Goal: Information Seeking & Learning: Learn about a topic

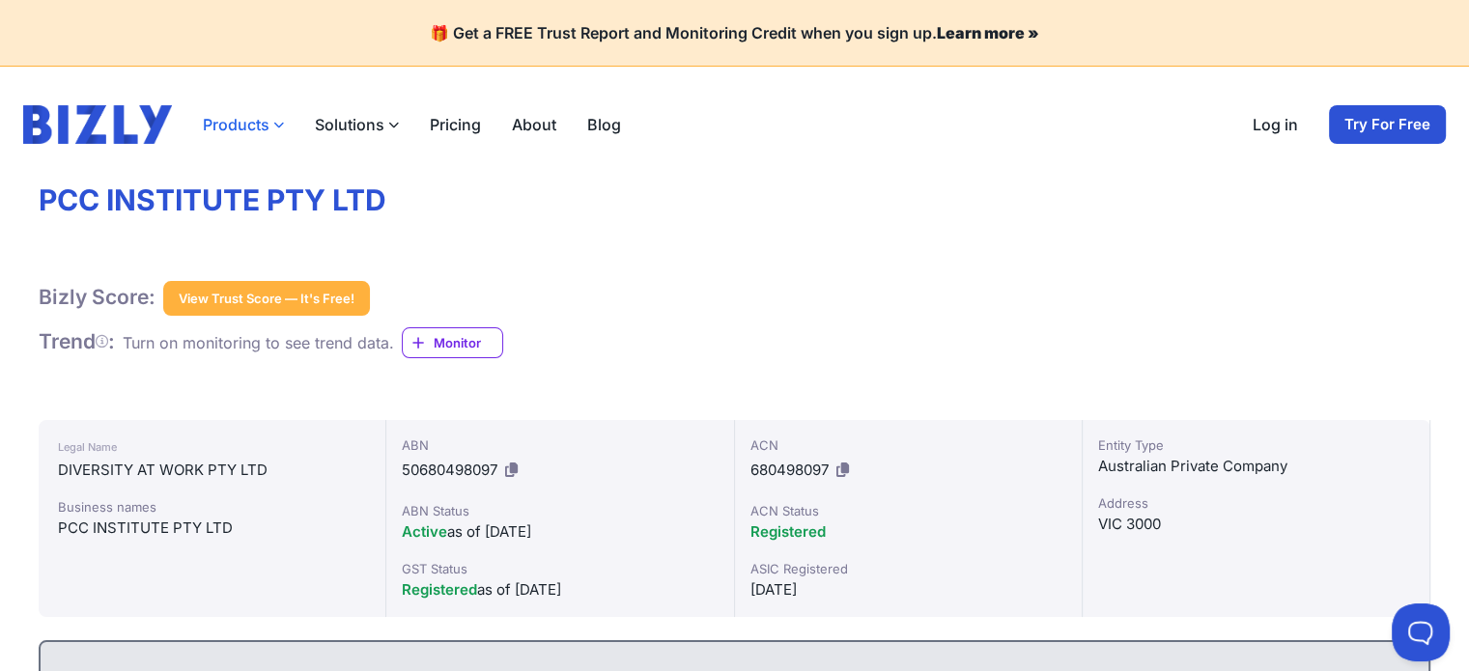
click at [273, 128] on icon "button" at bounding box center [278, 125] width 11 height 11
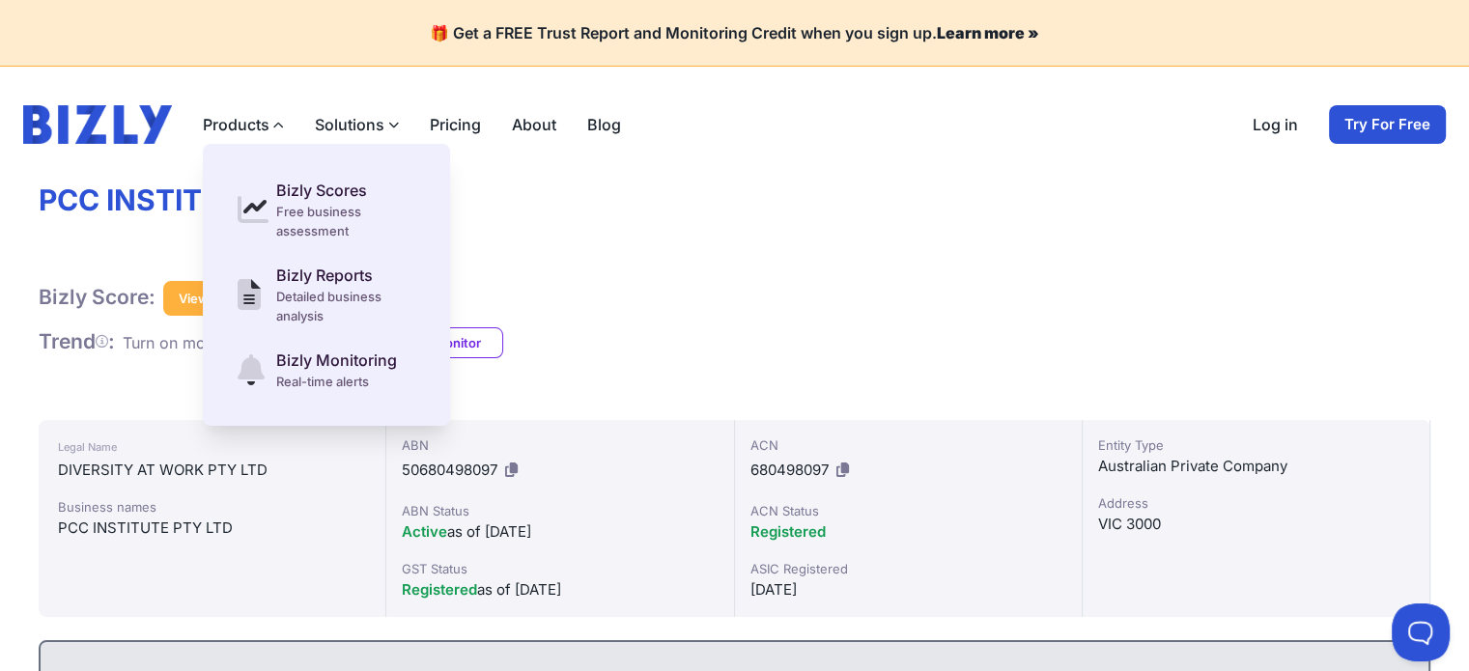
click at [393, 128] on icon "button" at bounding box center [393, 125] width 11 height 11
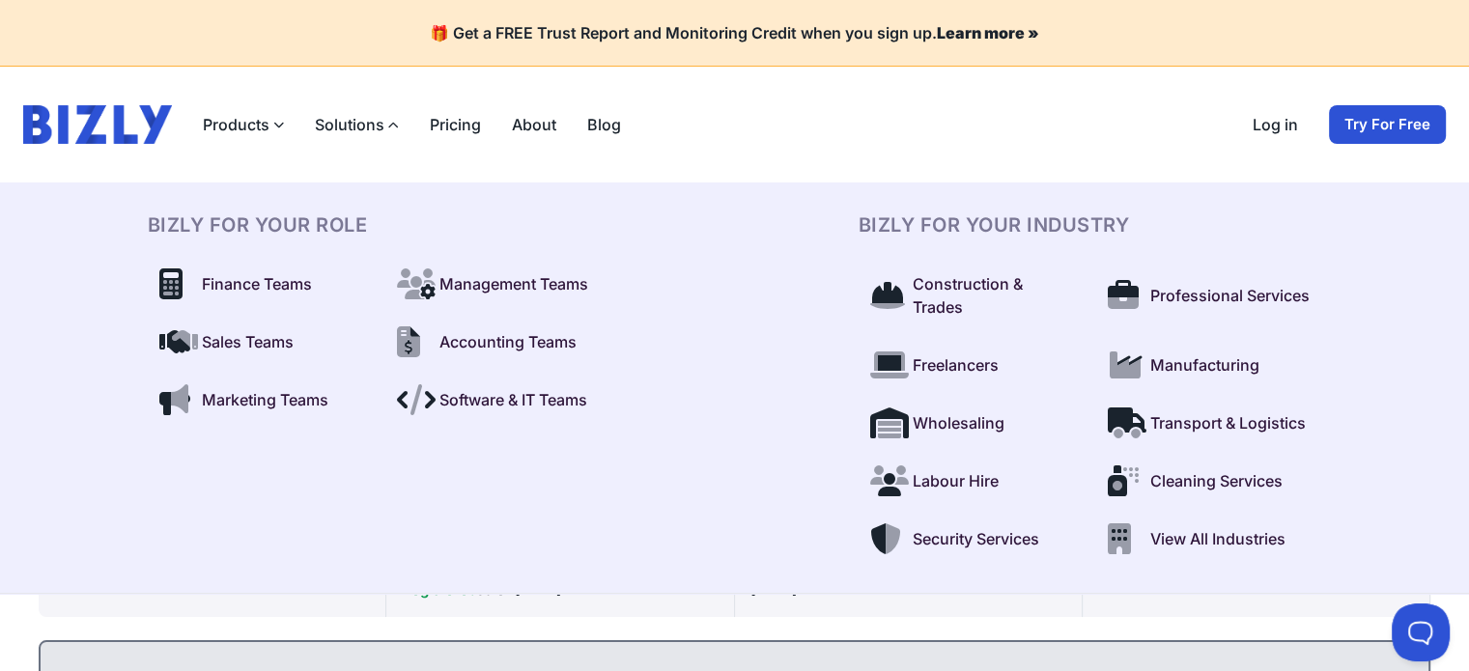
click at [730, 135] on div "Products Bizly Scores Free business assessment Bizly Reports Detailed business …" at bounding box center [734, 124] width 1423 height 39
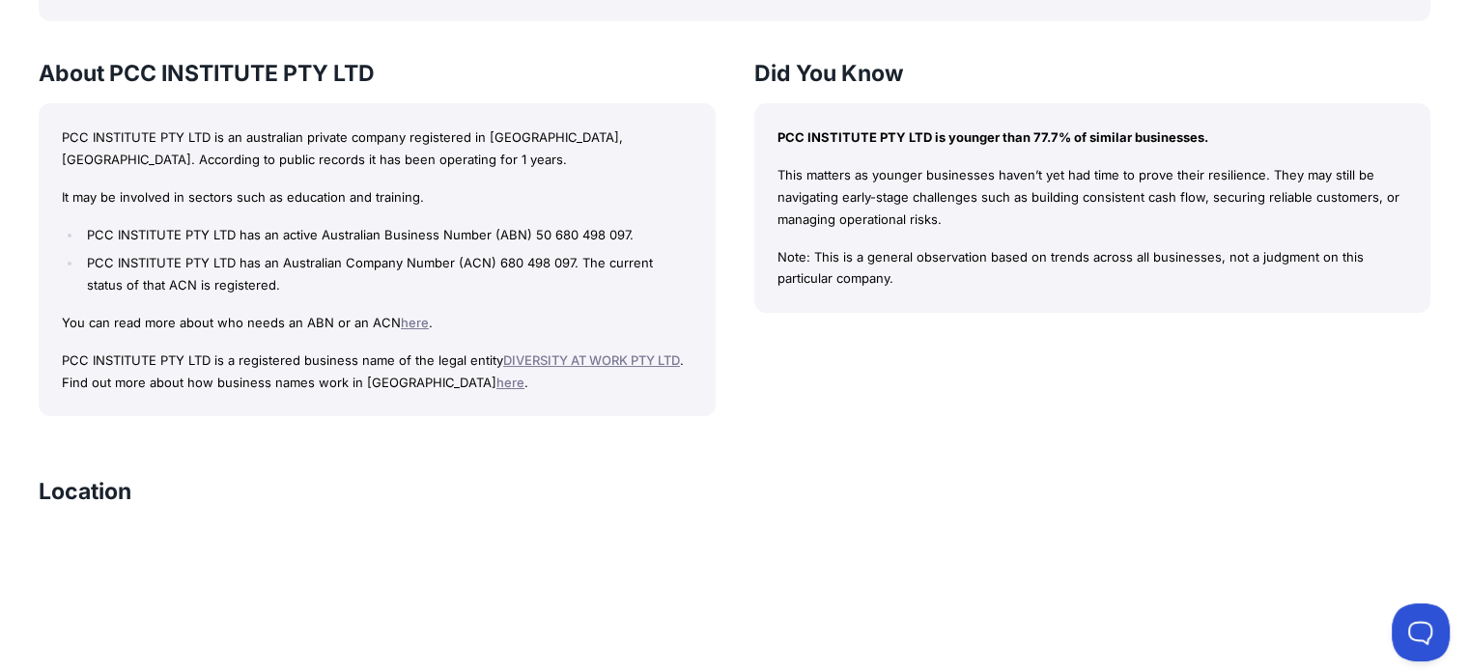
scroll to position [1546, 0]
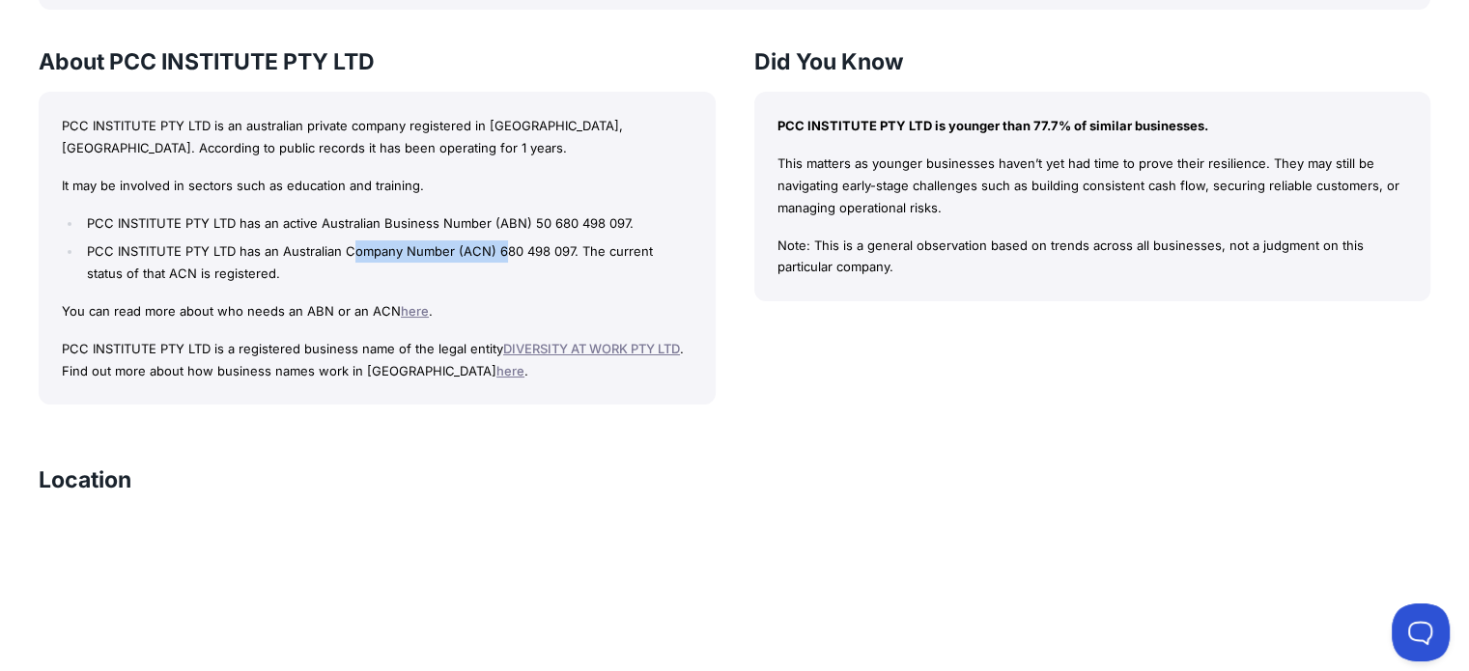
drag, startPoint x: 366, startPoint y: 250, endPoint x: 506, endPoint y: 253, distance: 140.1
click at [506, 253] on li "PCC INSTITUTE PTY LTD has an Australian Company Number (ACN) 680 498 097. The c…" at bounding box center [387, 263] width 610 height 44
click at [287, 294] on div "PCC INSTITUTE PTY LTD is an australian private company registered in VIC, Austr…" at bounding box center [377, 248] width 677 height 313
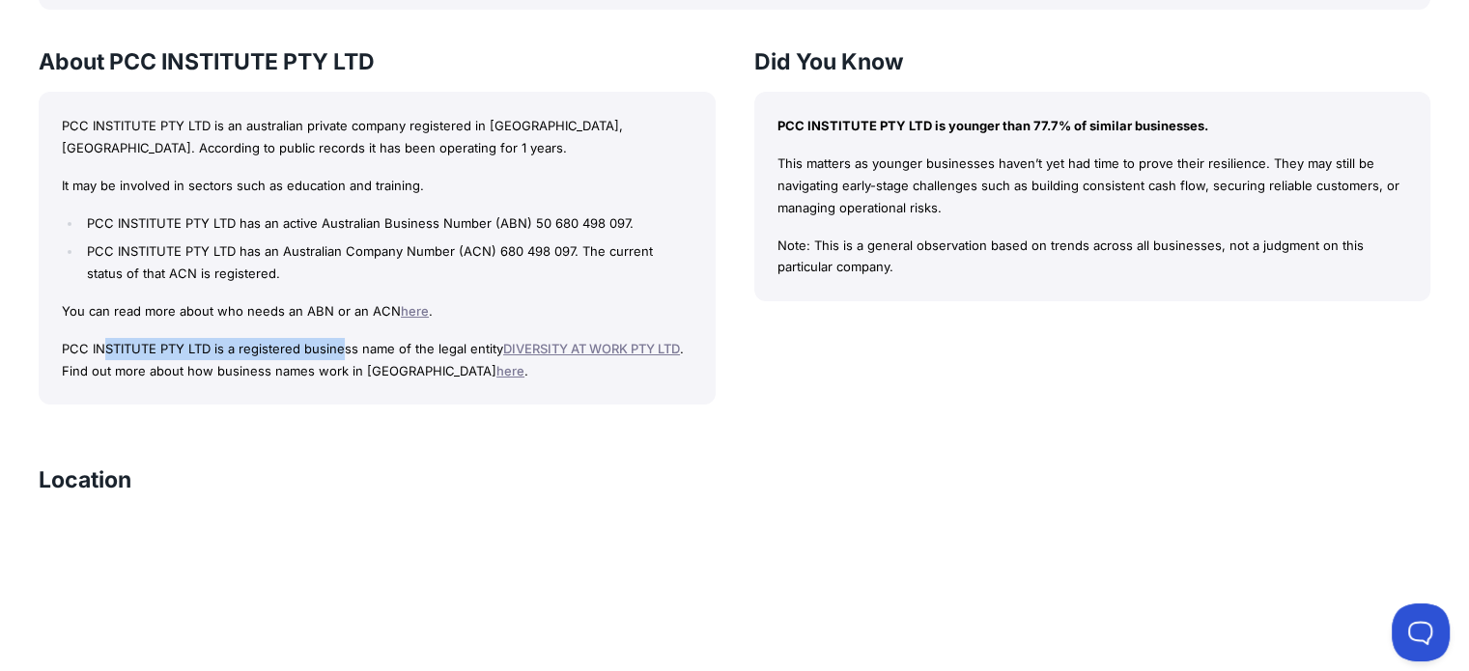
drag, startPoint x: 101, startPoint y: 344, endPoint x: 340, endPoint y: 335, distance: 238.8
click at [340, 335] on div "PCC INSTITUTE PTY LTD is an australian private company registered in VIC, Austr…" at bounding box center [377, 248] width 677 height 313
click at [418, 345] on p "PCC INSTITUTE PTY LTD is a registered business name of the legal entity DIVERSI…" at bounding box center [377, 360] width 631 height 44
drag, startPoint x: 102, startPoint y: 362, endPoint x: 165, endPoint y: 360, distance: 62.8
click at [165, 360] on p "PCC INSTITUTE PTY LTD is a registered business name of the legal entity DIVERSI…" at bounding box center [377, 360] width 631 height 44
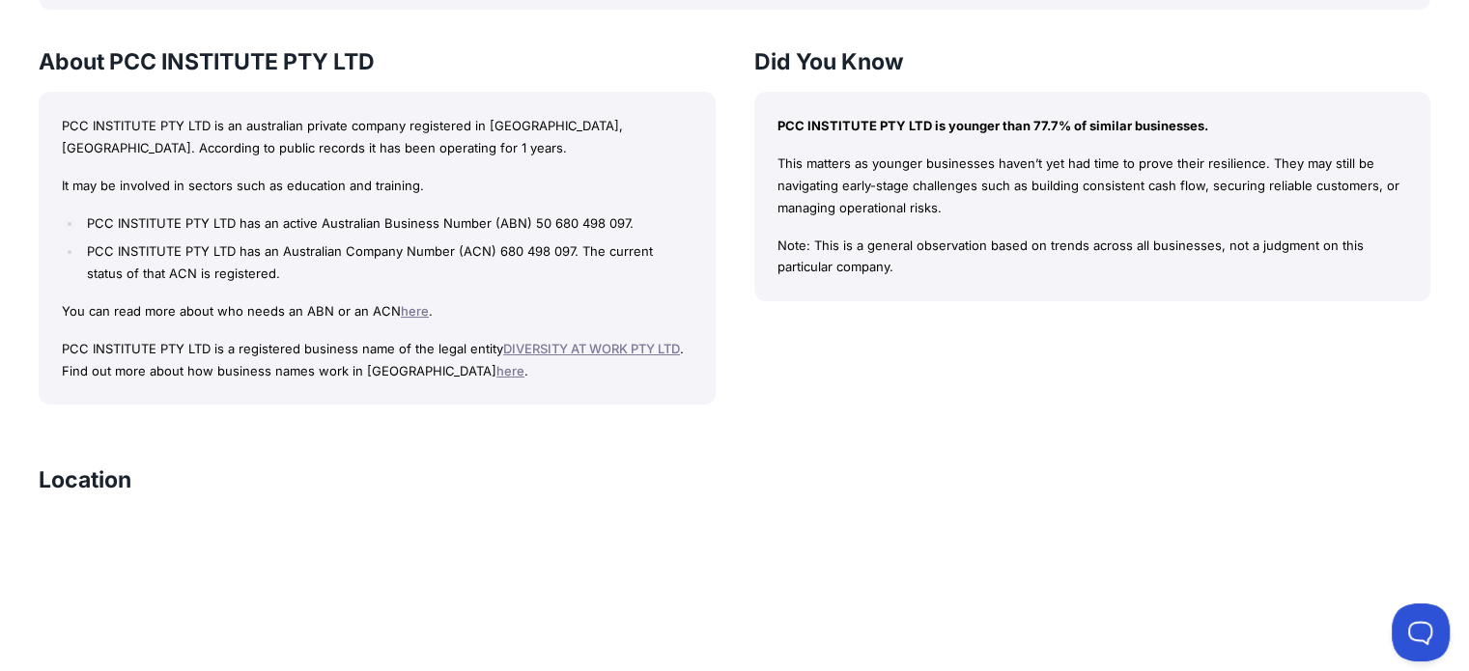
click at [454, 227] on li "PCC INSTITUTE PTY LTD has an active Australian Business Number (ABN) 50 680 498…" at bounding box center [387, 224] width 610 height 22
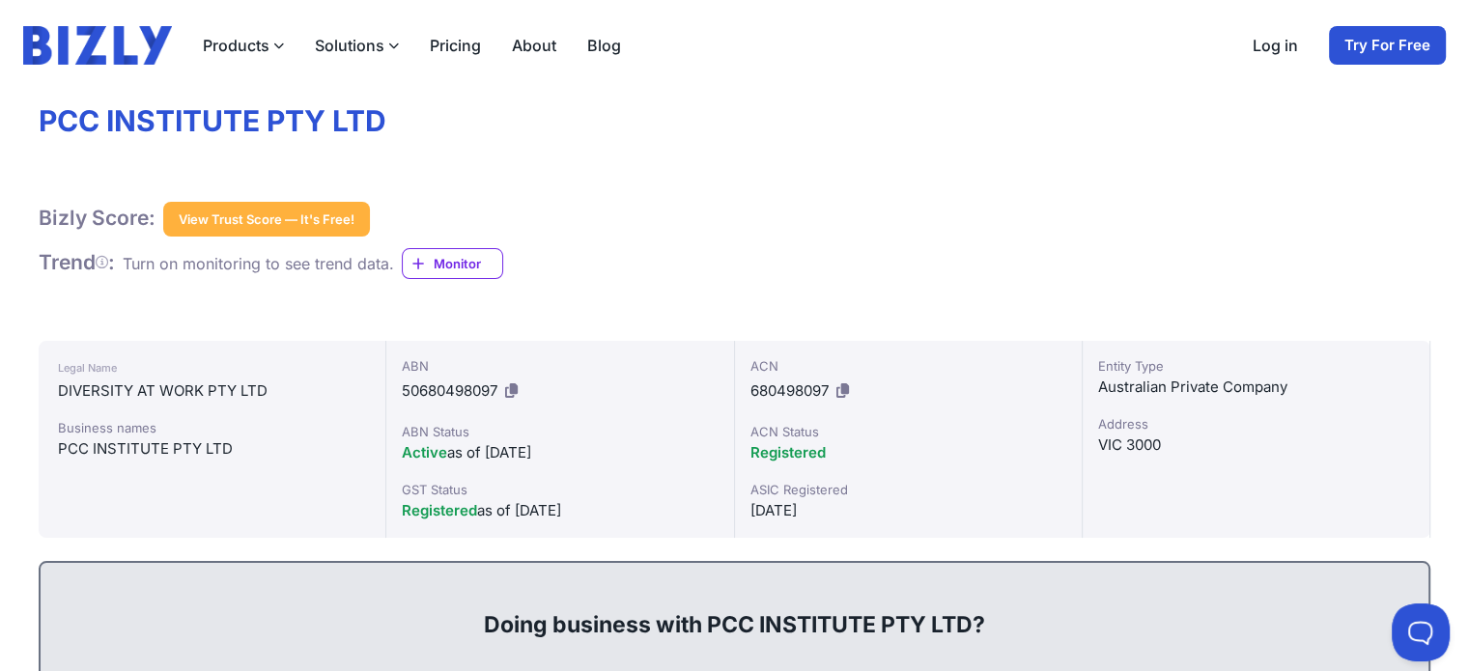
scroll to position [0, 0]
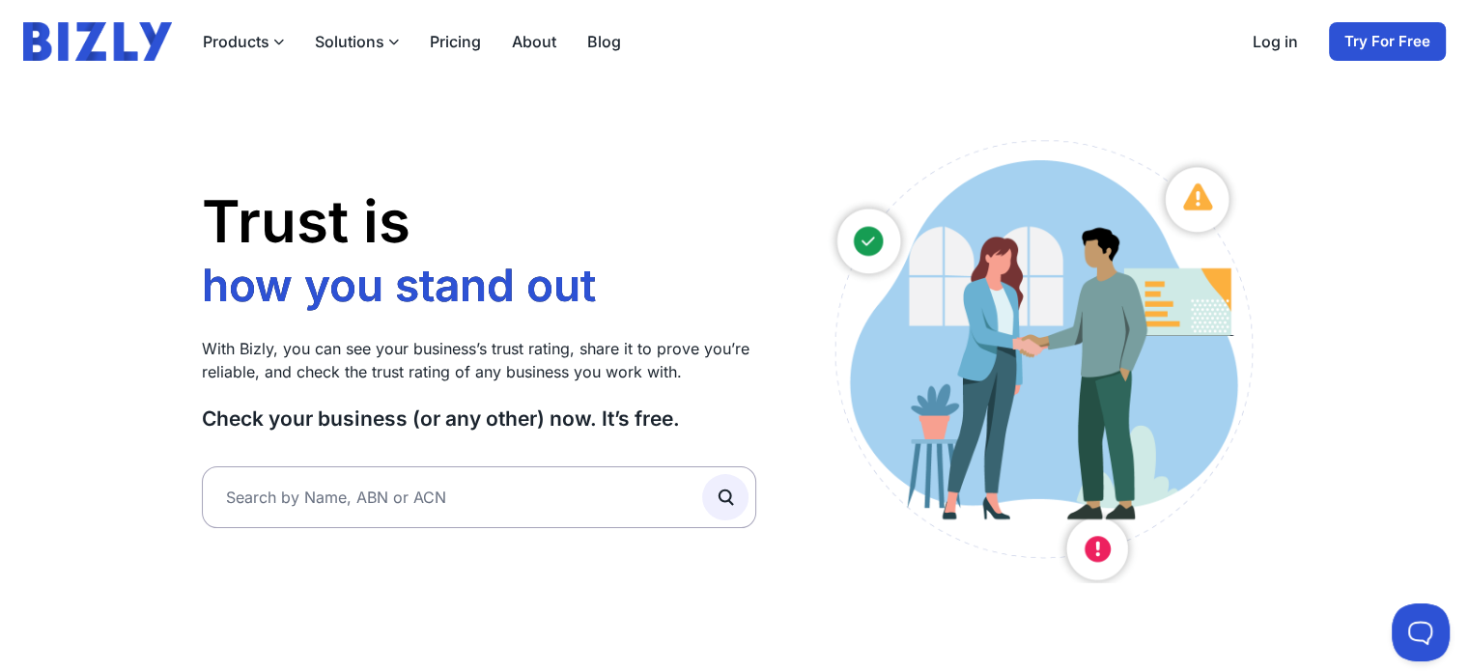
scroll to position [193, 0]
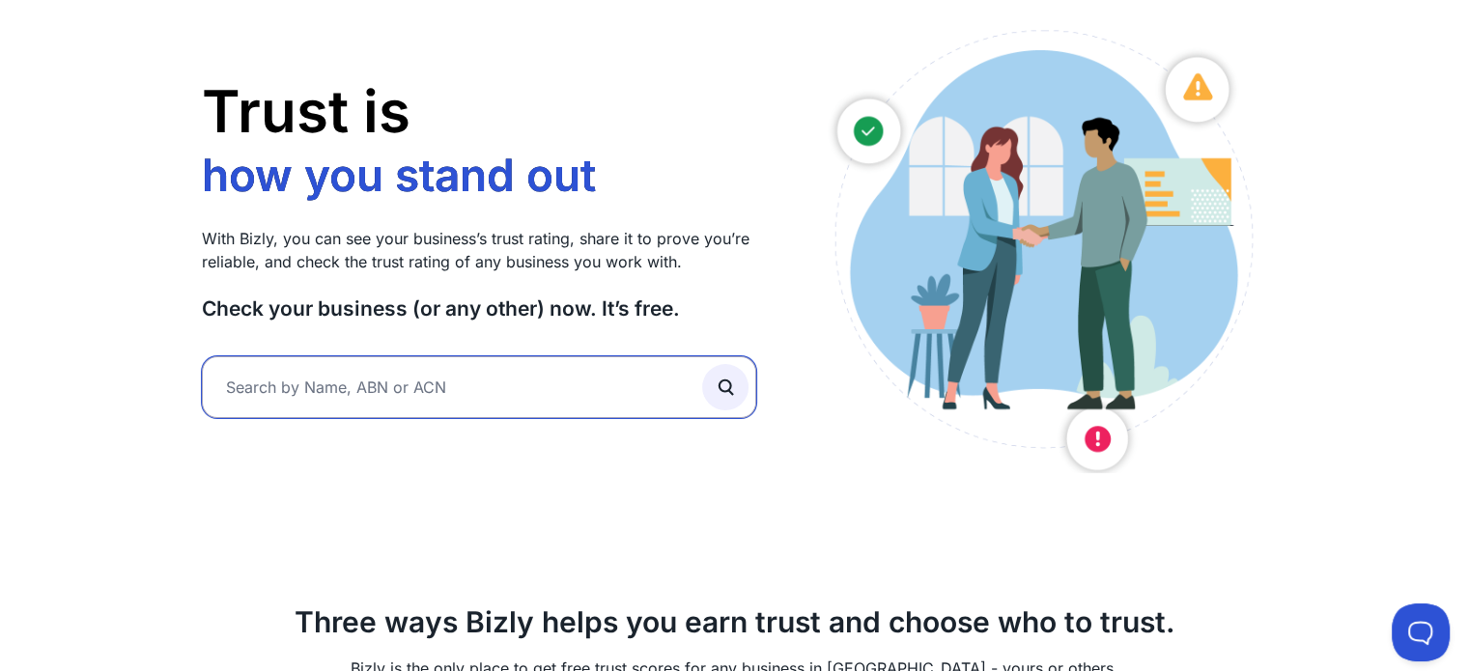
click at [317, 376] on input "text" at bounding box center [479, 387] width 555 height 62
paste input "TPC INSTITUTE PTY. LTD."
type input "TPC INSTITUTE PTY. LTD."
click at [702, 364] on button "submit" at bounding box center [725, 387] width 46 height 46
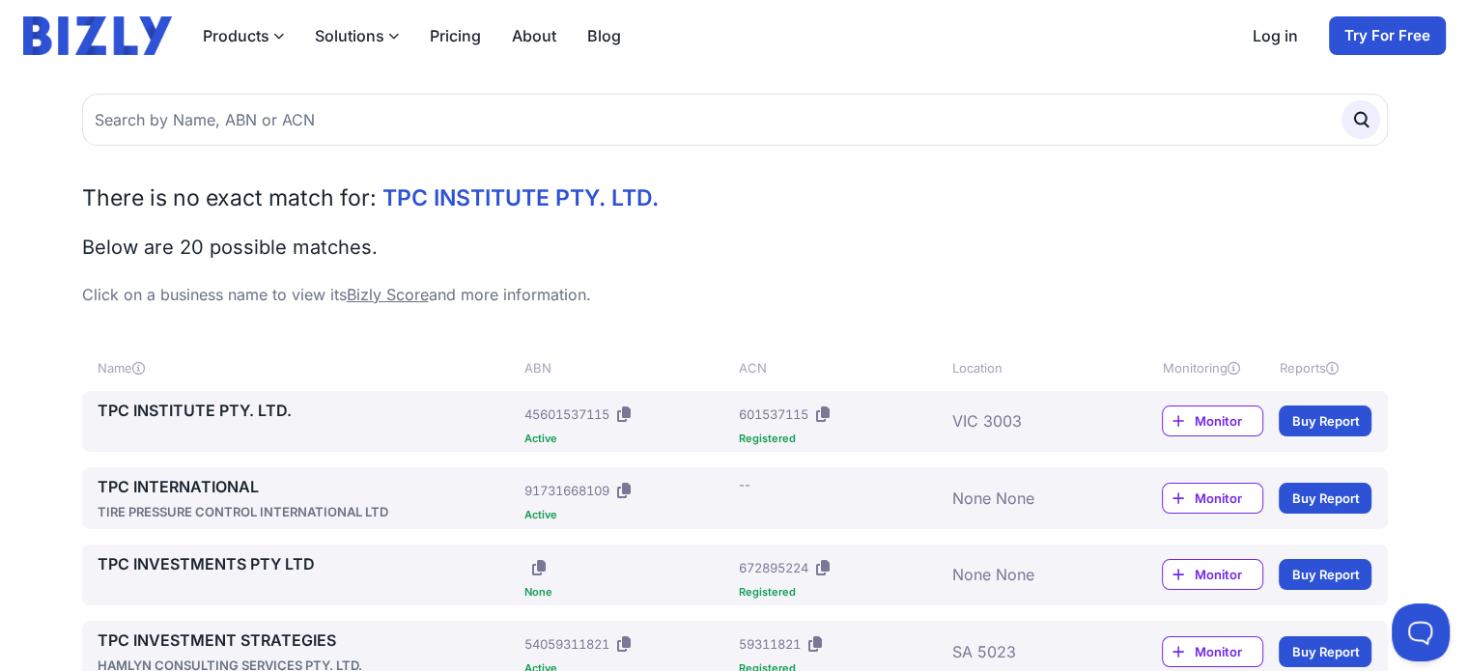
scroll to position [193, 0]
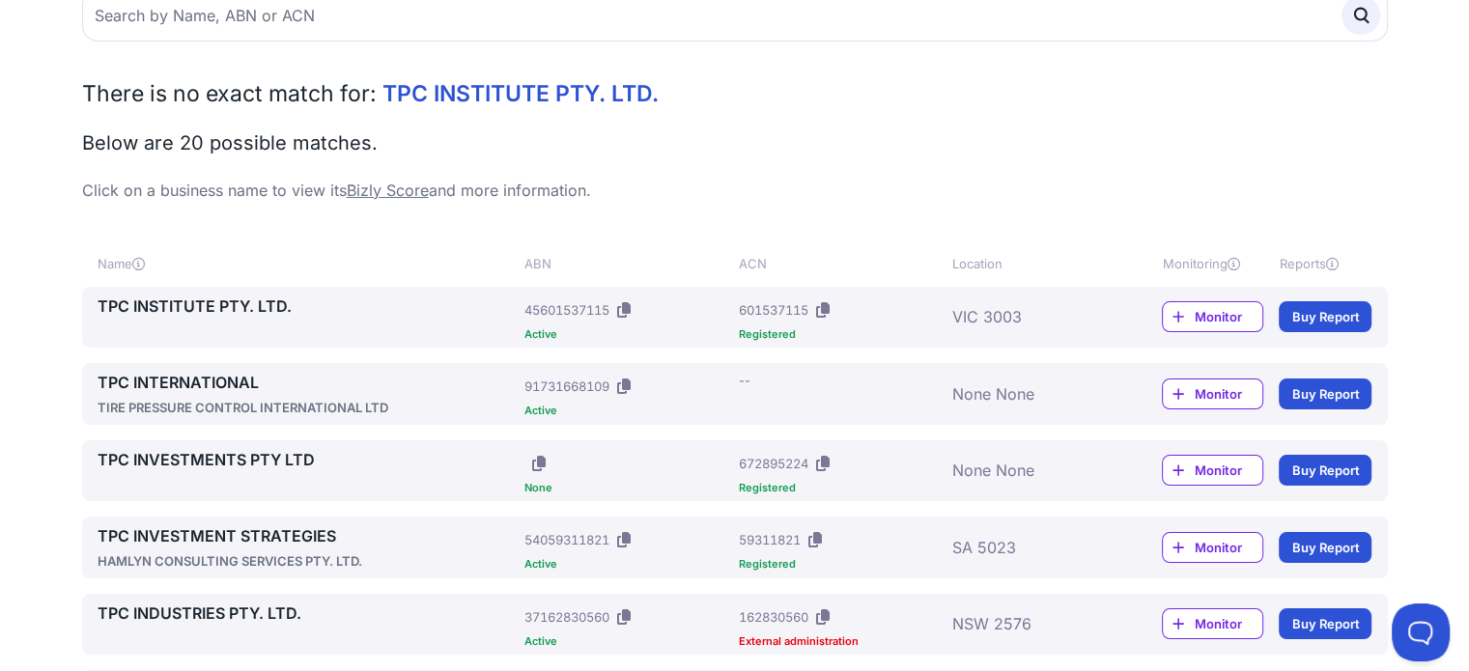
click at [201, 309] on link "TPC INSTITUTE PTY. LTD." at bounding box center [308, 306] width 420 height 23
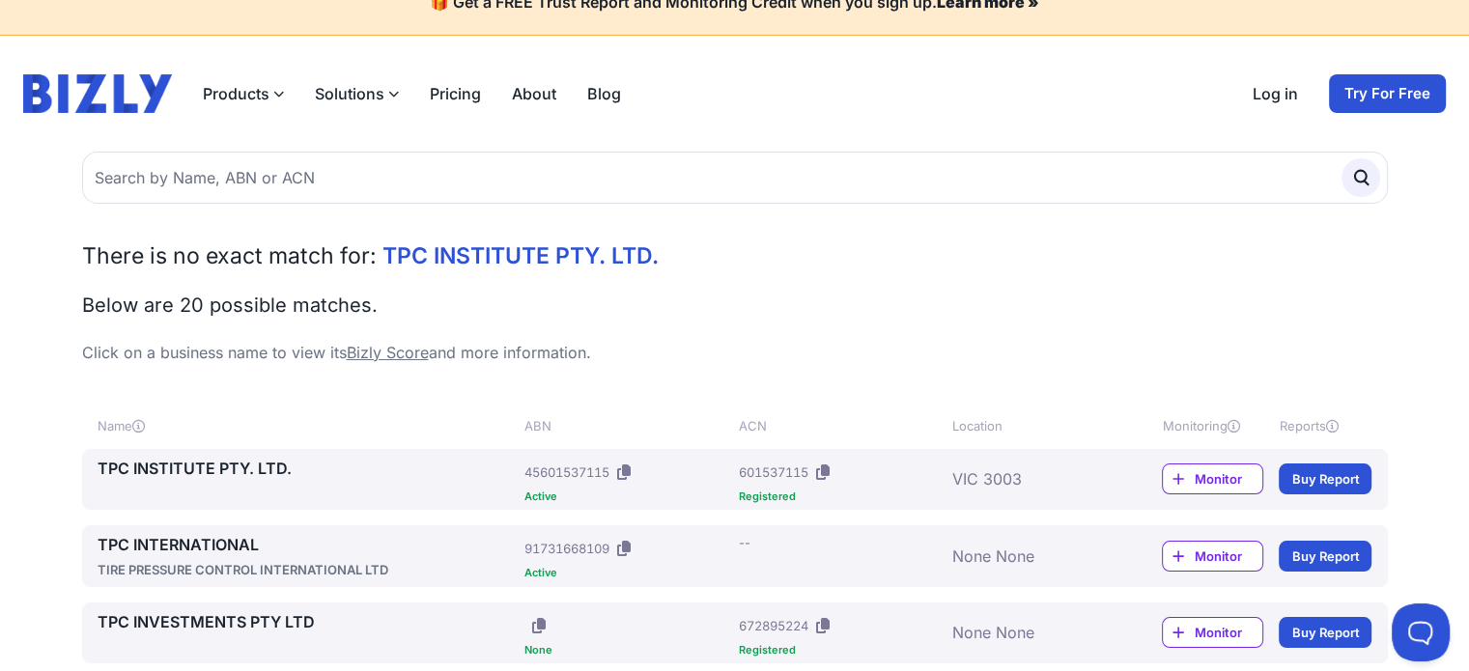
scroll to position [0, 0]
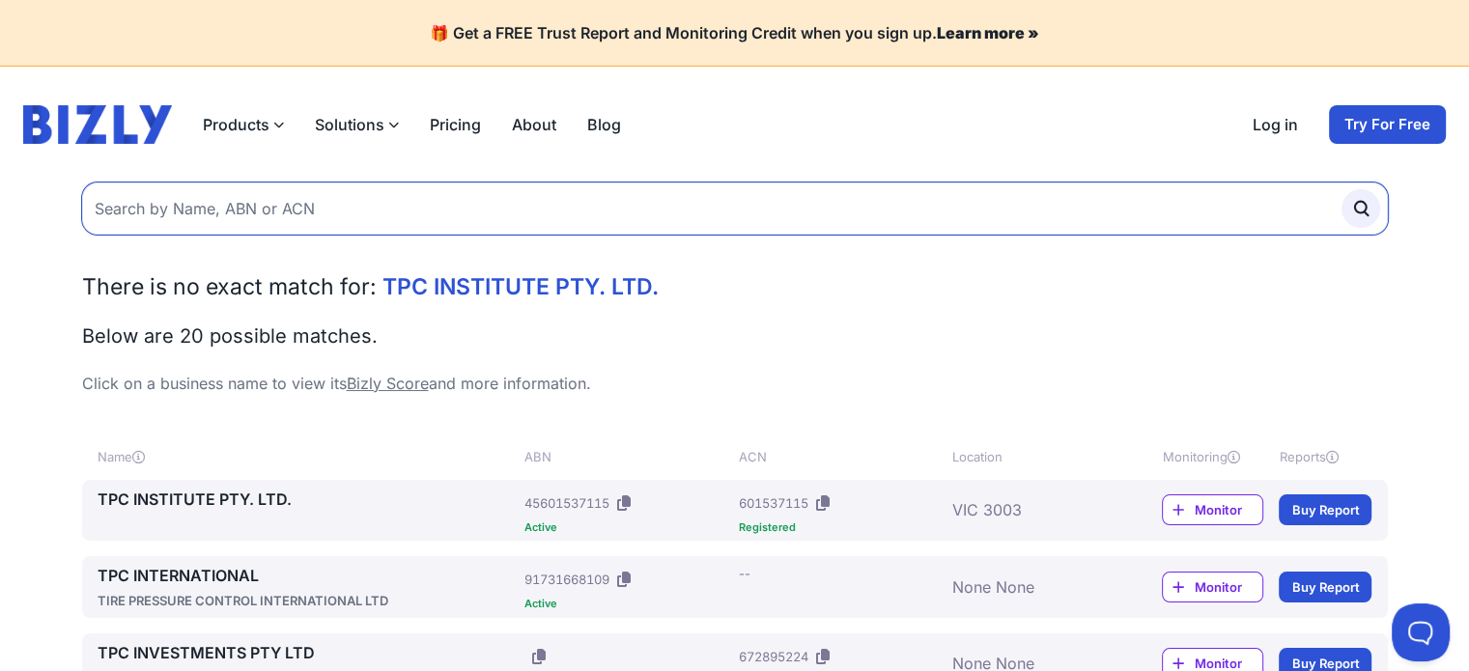
click at [174, 208] on input "text" at bounding box center [735, 209] width 1306 height 52
paste input "DIVERSITY AT WORK PTY. LTD."
type input "DIVERSITY AT WORK PTY. LTD."
click at [1342, 189] on button "submit" at bounding box center [1361, 208] width 39 height 39
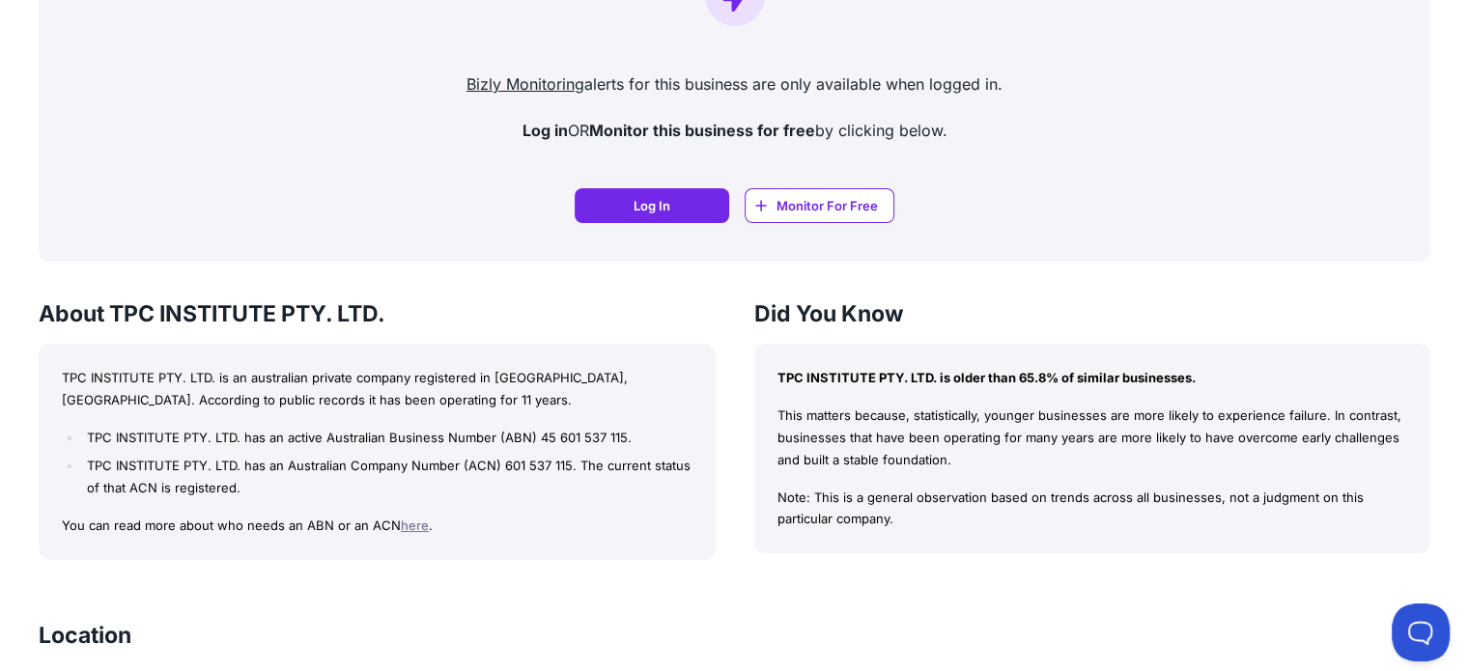
scroll to position [1353, 0]
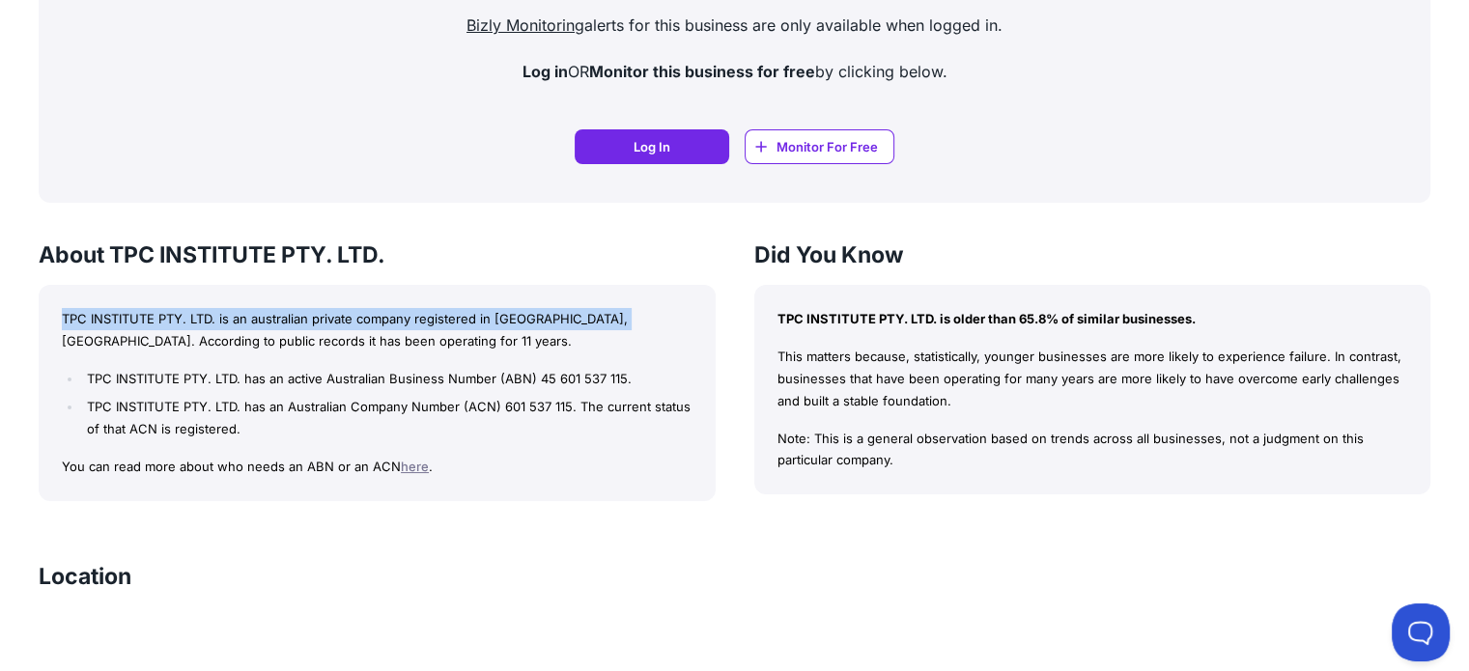
drag, startPoint x: 58, startPoint y: 316, endPoint x: 604, endPoint y: 327, distance: 546.0
click at [604, 327] on div "TPC INSTITUTE PTY. LTD. is an australian private company registered in VIC, Aus…" at bounding box center [377, 393] width 677 height 216
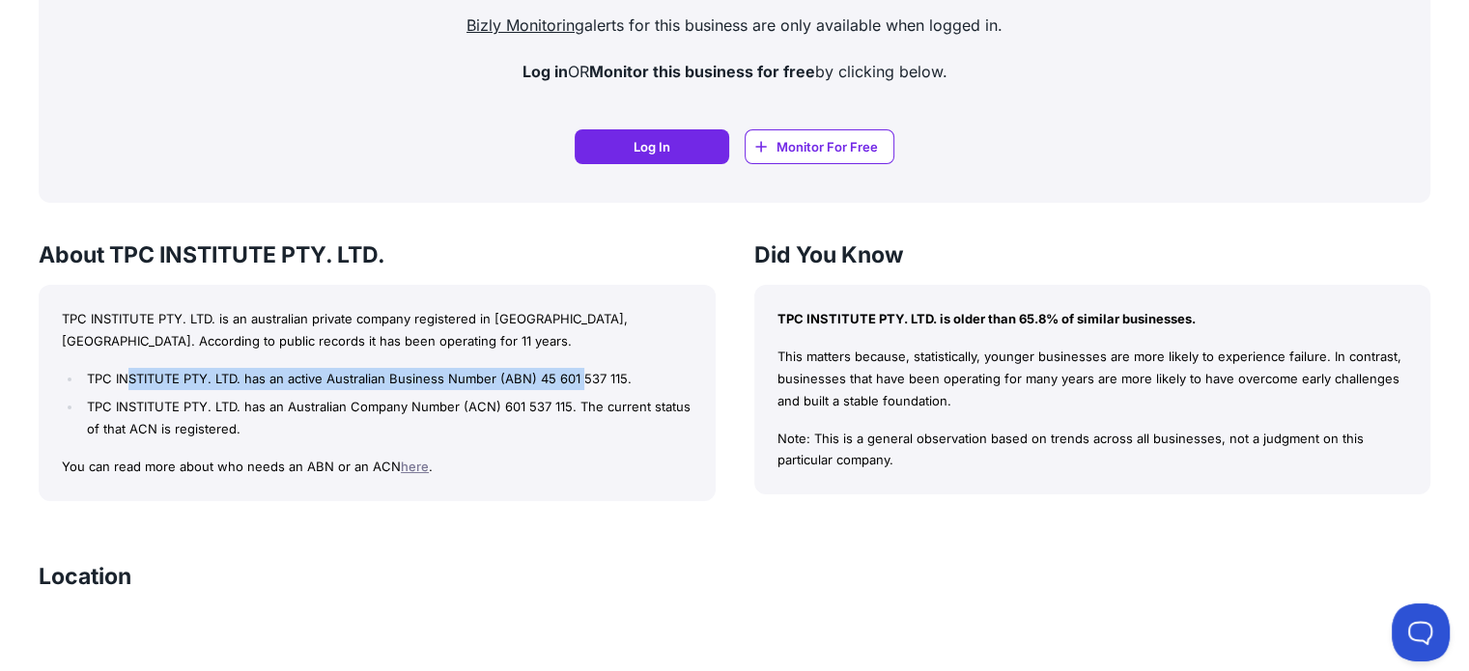
drag, startPoint x: 174, startPoint y: 373, endPoint x: 581, endPoint y: 368, distance: 406.7
click at [581, 368] on li "TPC INSTITUTE PTY. LTD. has an active Australian Business Number (ABN) 45 601 5…" at bounding box center [387, 379] width 610 height 22
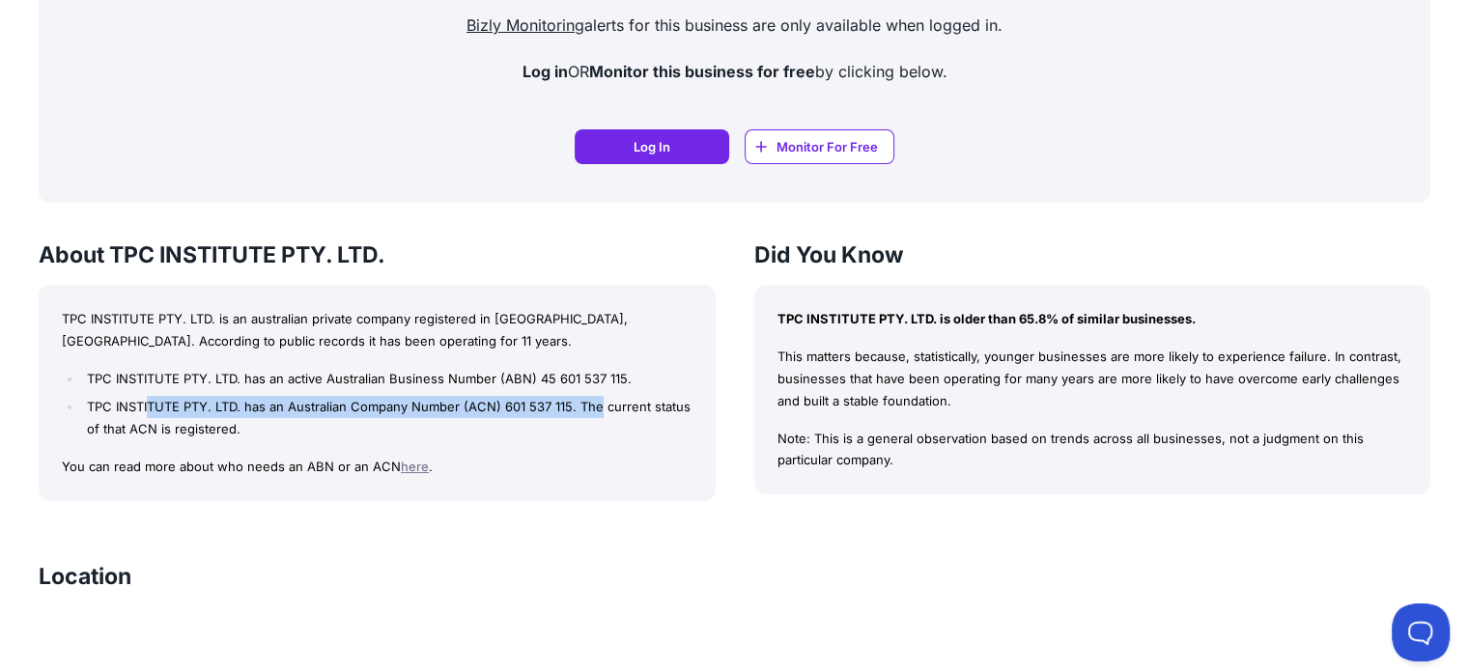
drag, startPoint x: 191, startPoint y: 409, endPoint x: 601, endPoint y: 408, distance: 409.6
click at [601, 408] on li "TPC INSTITUTE PTY. LTD. has an Australian Company Number (ACN) 601 537 115. The…" at bounding box center [387, 418] width 610 height 44
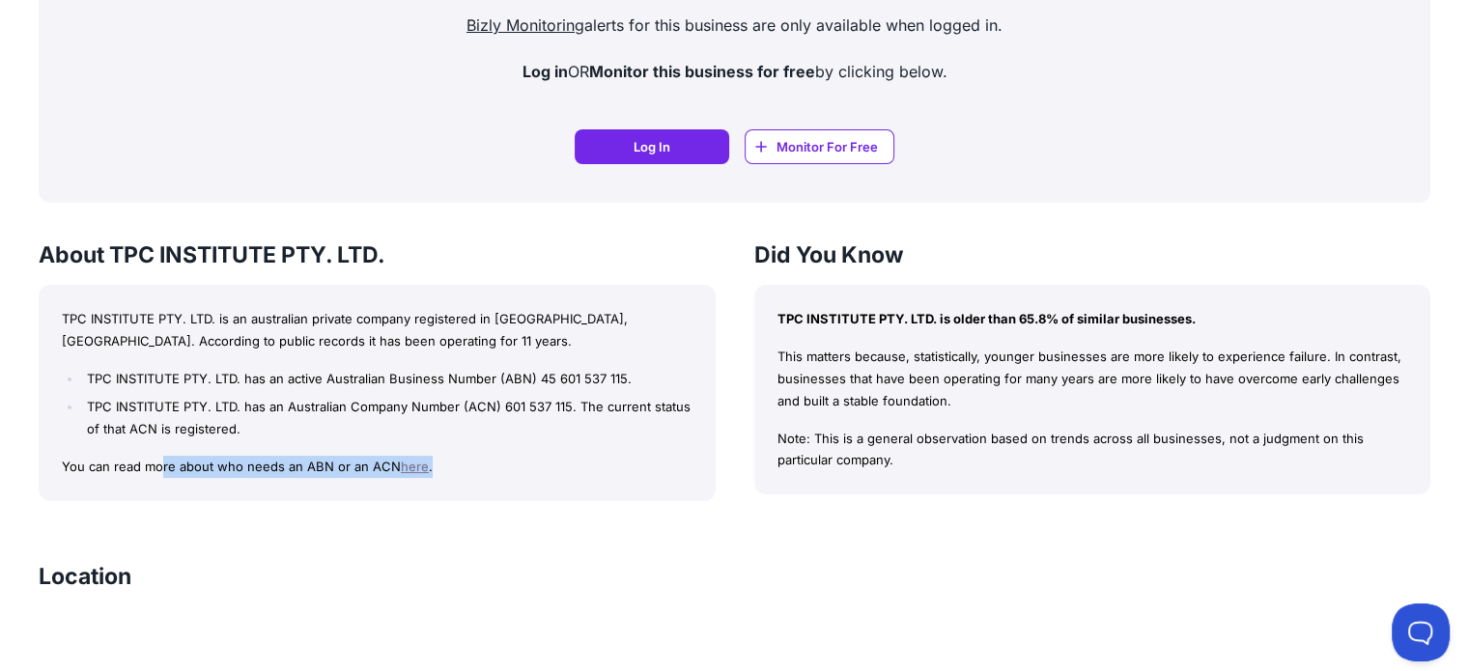
drag, startPoint x: 332, startPoint y: 470, endPoint x: 441, endPoint y: 470, distance: 108.2
click at [441, 470] on p "You can read more about who needs an ABN or an ACN here ." at bounding box center [377, 467] width 631 height 22
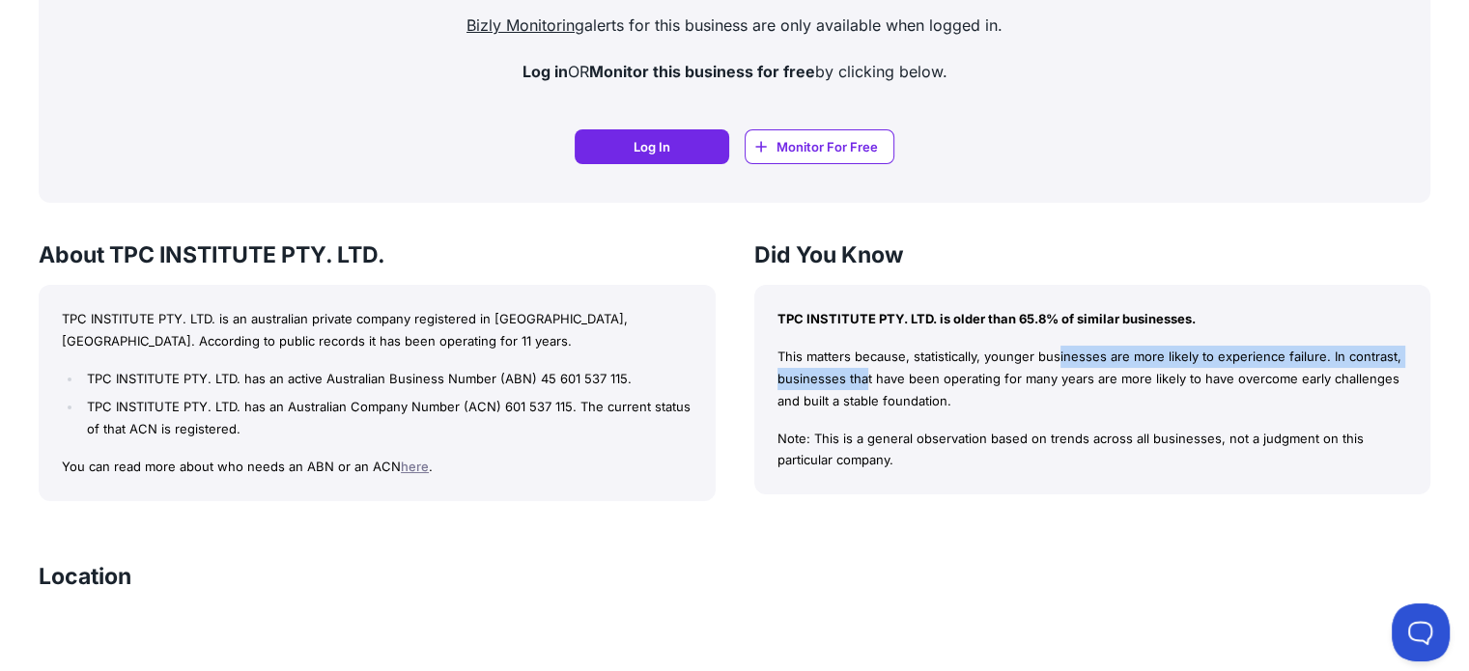
drag, startPoint x: 919, startPoint y: 360, endPoint x: 1317, endPoint y: 364, distance: 398.0
click at [1317, 364] on p "This matters because, statistically, younger businesses are more likely to expe…" at bounding box center [1093, 379] width 631 height 66
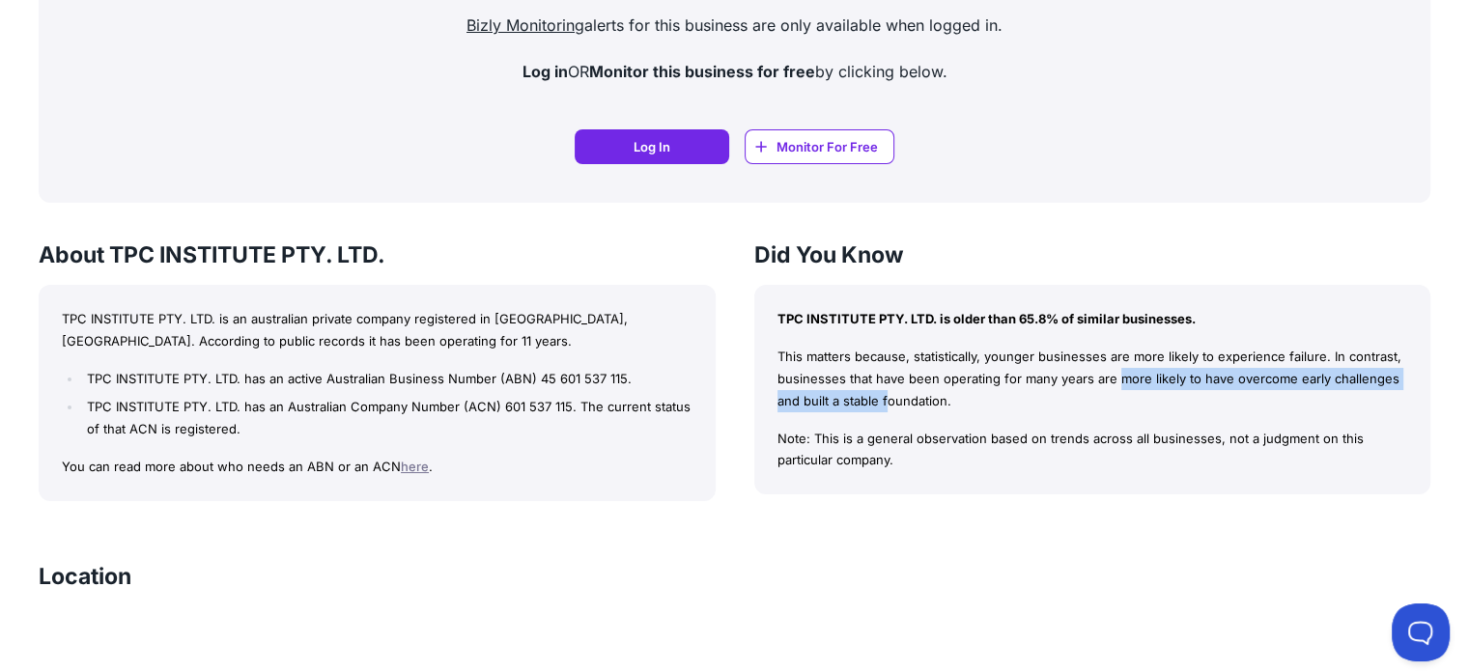
drag, startPoint x: 942, startPoint y: 382, endPoint x: 1337, endPoint y: 382, distance: 395.1
click at [1337, 382] on p "This matters because, statistically, younger businesses are more likely to expe…" at bounding box center [1093, 379] width 631 height 66
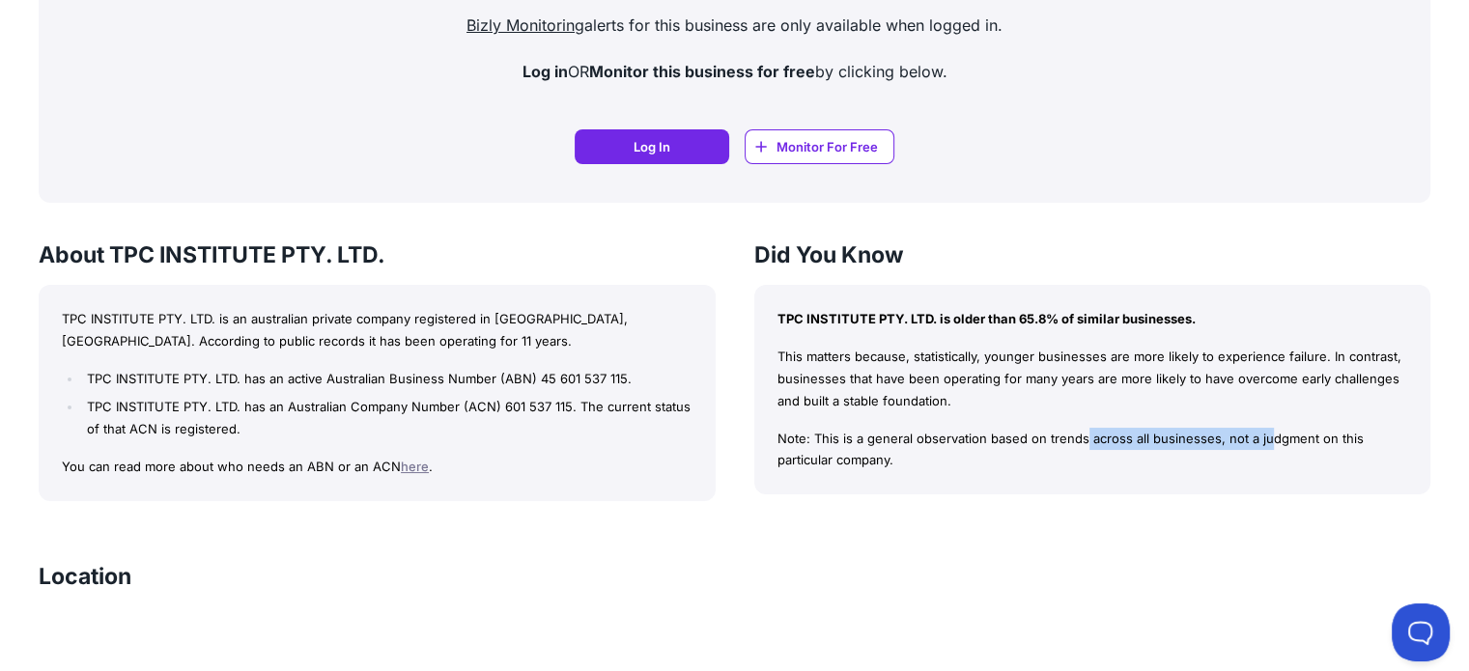
drag, startPoint x: 925, startPoint y: 437, endPoint x: 1126, endPoint y: 438, distance: 201.9
click at [1126, 438] on p "Note: This is a general observation based on trends across all businesses, not …" at bounding box center [1093, 450] width 631 height 44
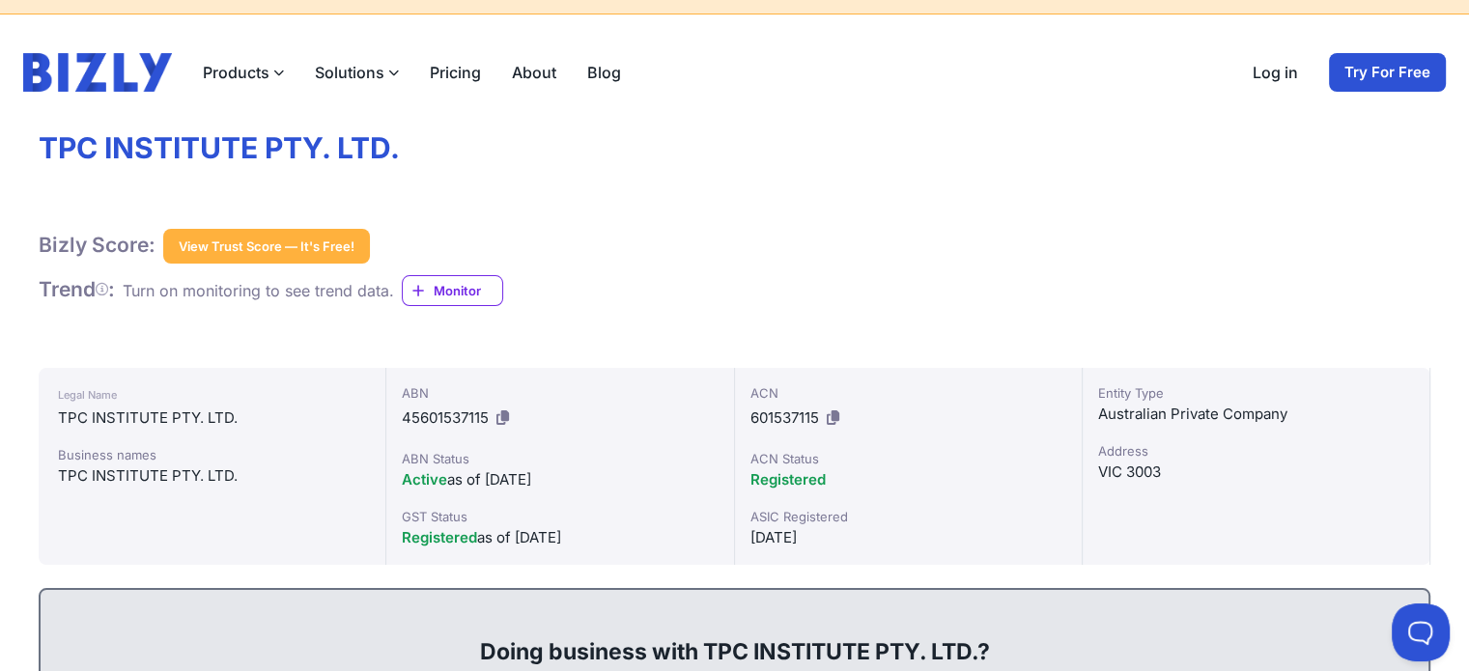
scroll to position [0, 0]
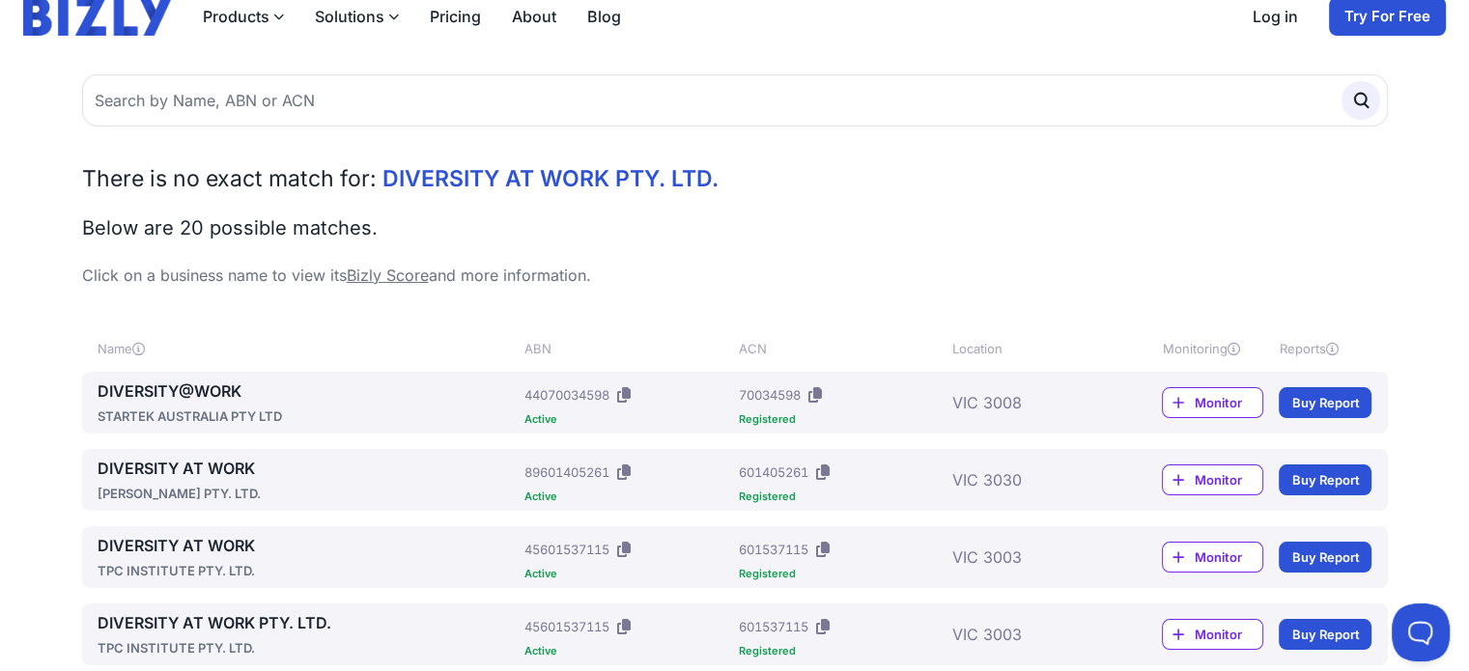
scroll to position [97, 0]
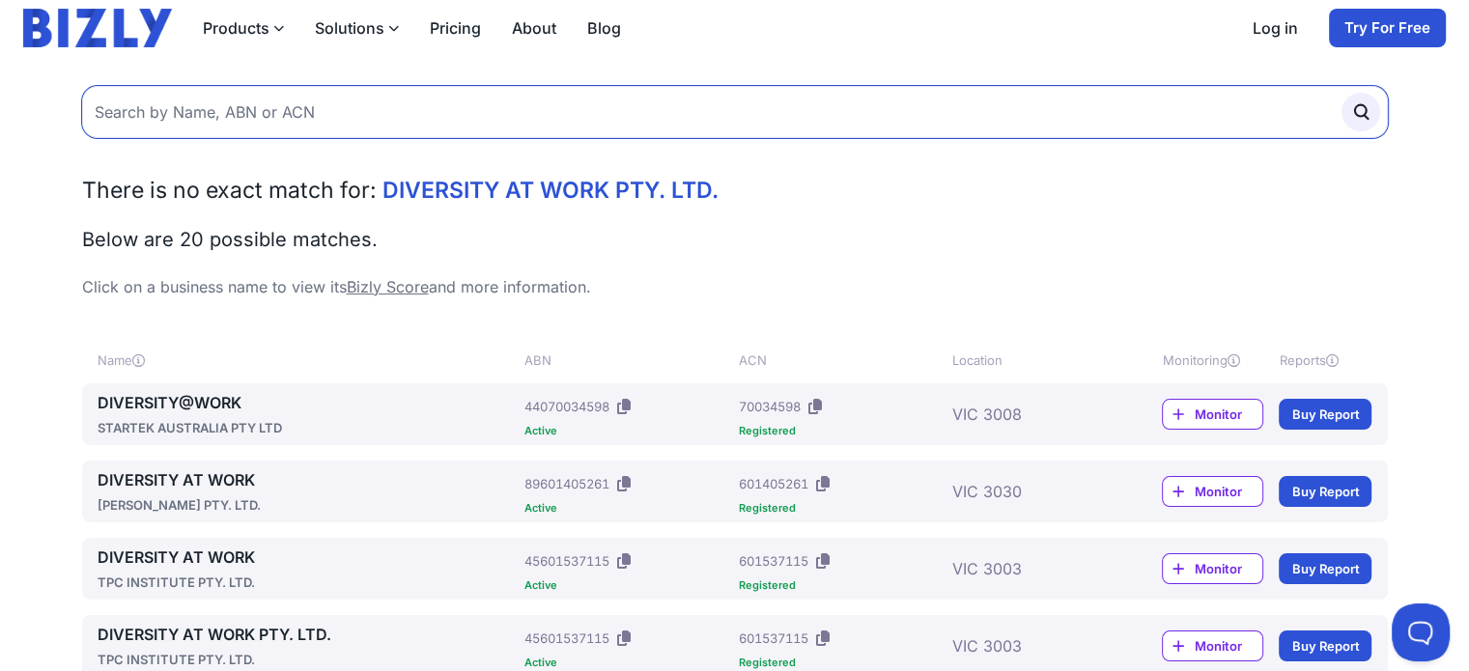
click at [258, 107] on input "text" at bounding box center [735, 112] width 1306 height 52
paste input "601 537 115"
type input "601 537 115"
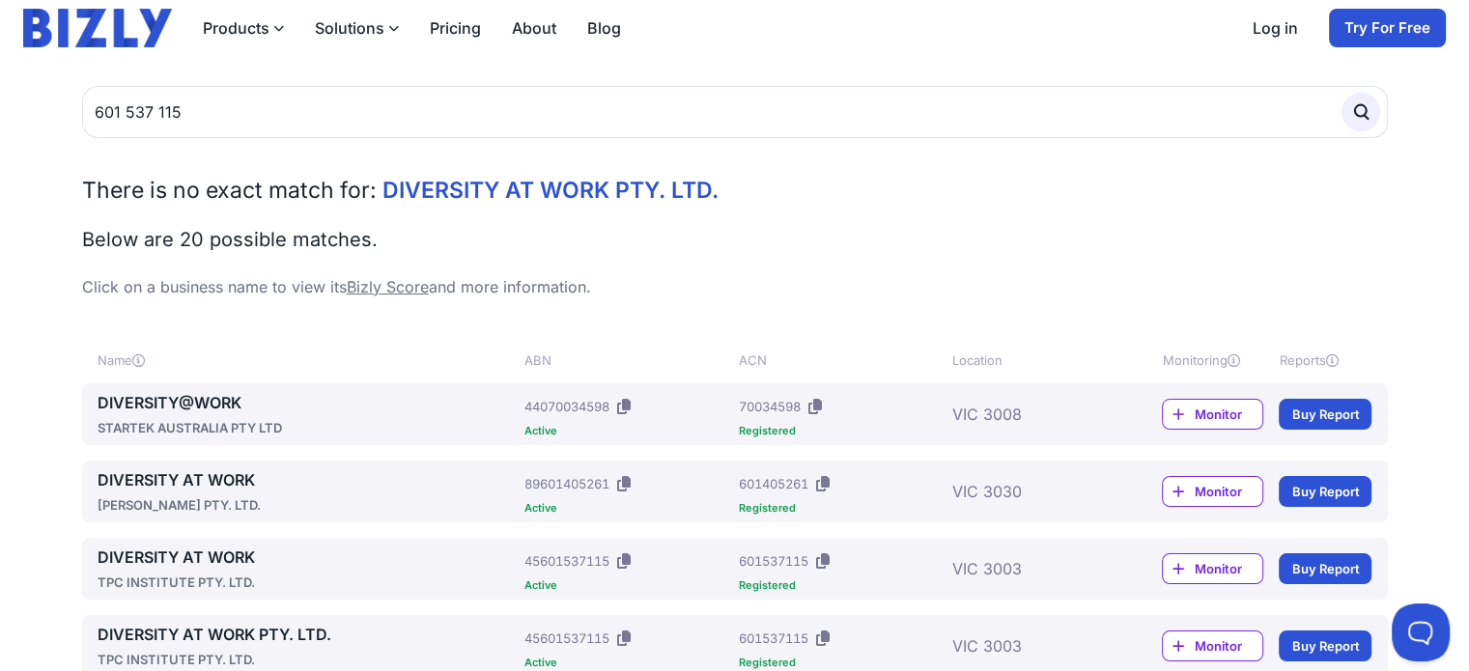
click at [1362, 107] on icon "submit" at bounding box center [1361, 111] width 21 height 21
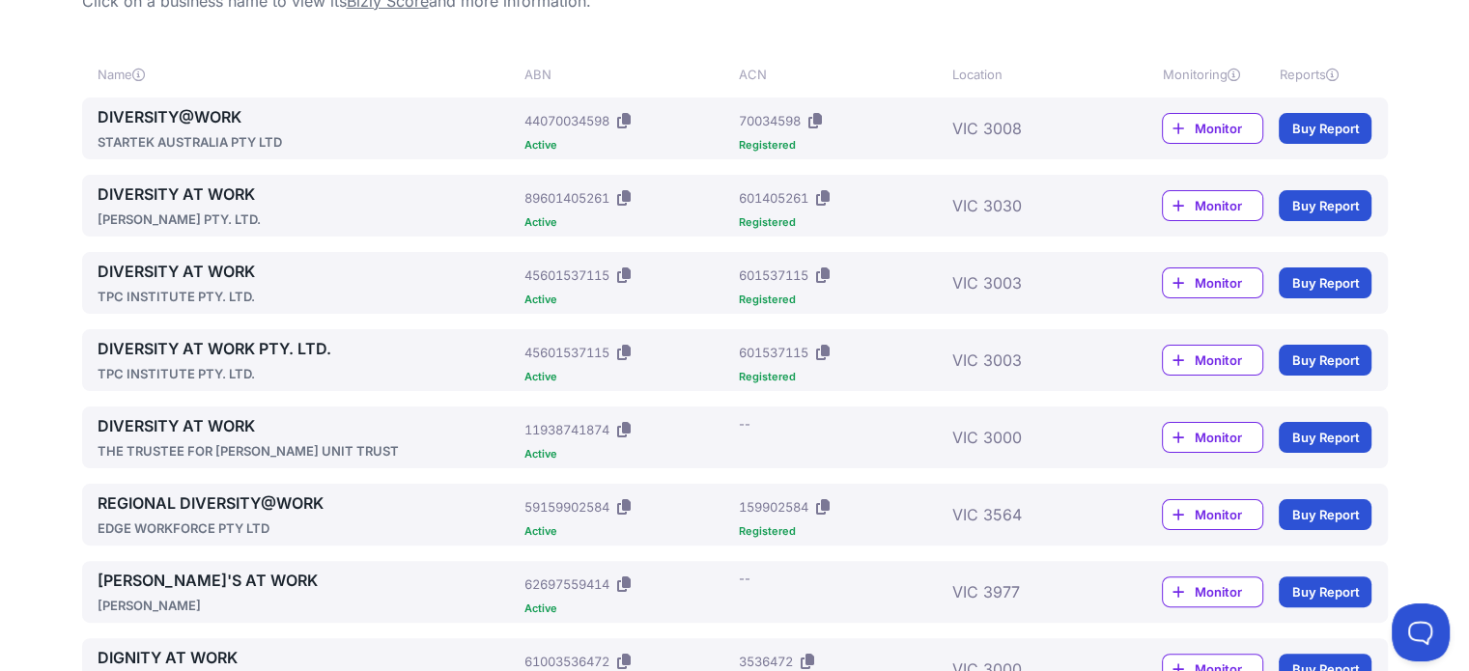
scroll to position [386, 0]
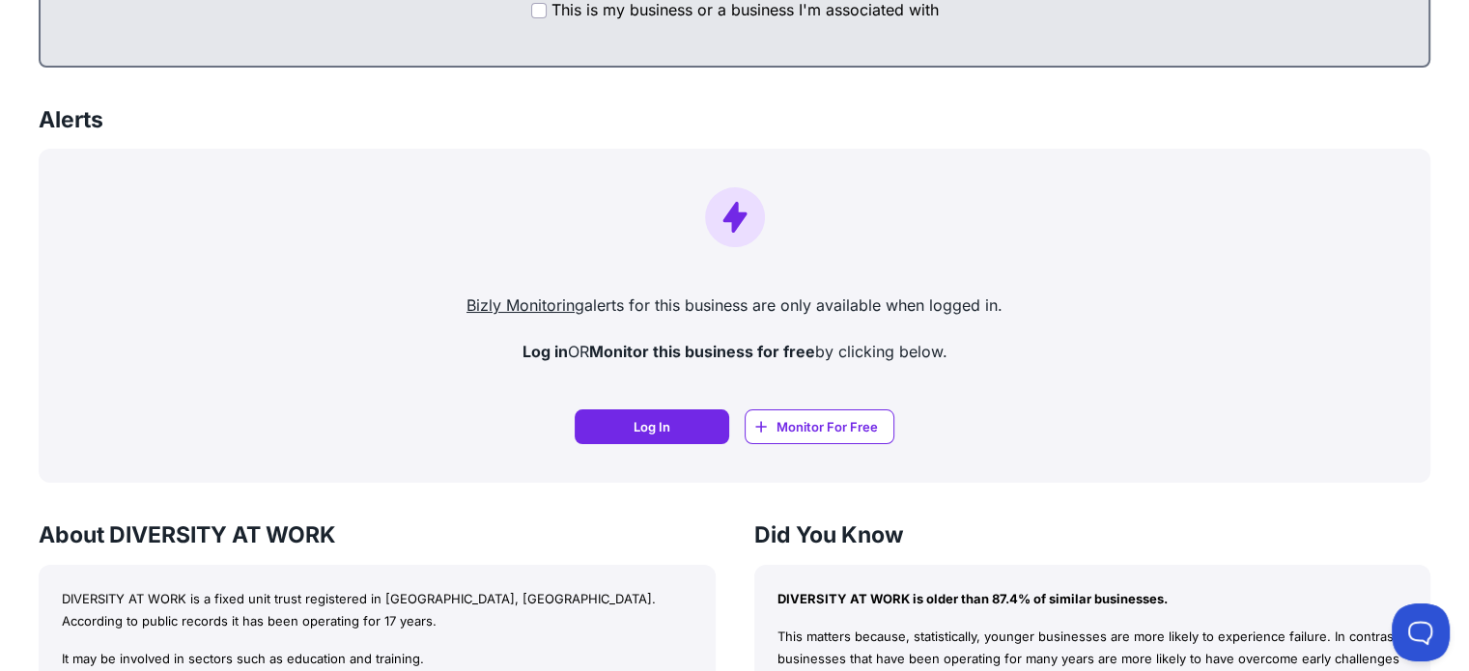
scroll to position [1546, 0]
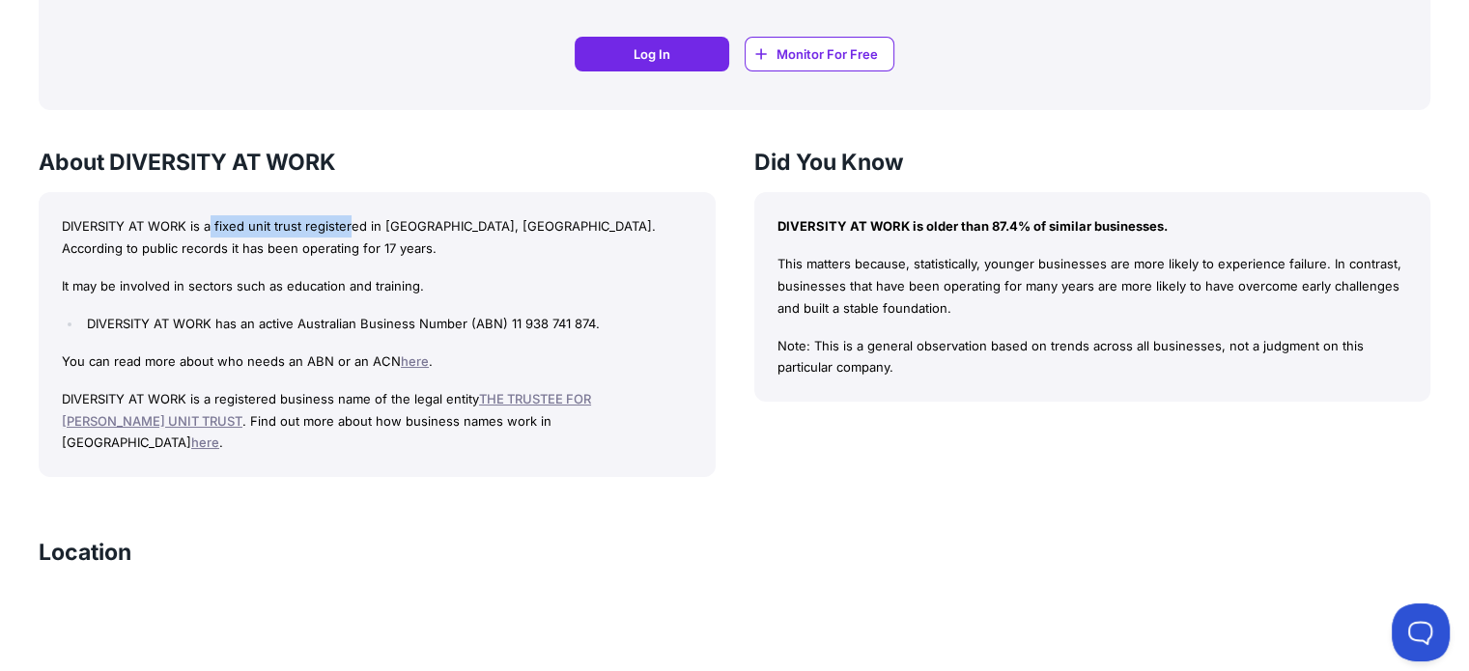
drag, startPoint x: 211, startPoint y: 223, endPoint x: 352, endPoint y: 224, distance: 141.1
click at [352, 224] on p "DIVERSITY AT WORK is a fixed unit trust registered in [GEOGRAPHIC_DATA], [GEOGR…" at bounding box center [377, 237] width 631 height 44
drag, startPoint x: 508, startPoint y: 227, endPoint x: 622, endPoint y: 232, distance: 114.1
click at [622, 232] on p "DIVERSITY AT WORK is a fixed unit trust registered in [GEOGRAPHIC_DATA], [GEOGR…" at bounding box center [377, 237] width 631 height 44
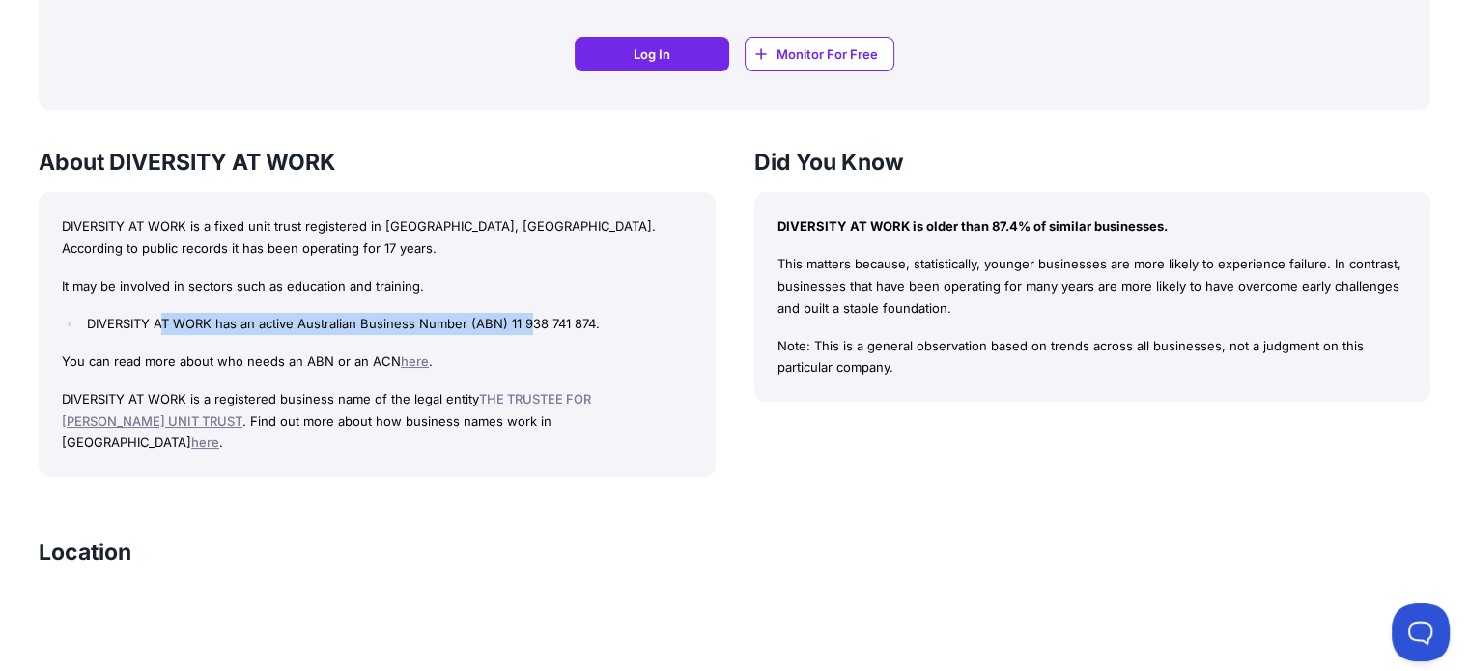
drag, startPoint x: 165, startPoint y: 321, endPoint x: 531, endPoint y: 313, distance: 366.2
click at [531, 313] on li "DIVERSITY AT WORK has an active Australian Business Number (ABN) 11 938 741 874." at bounding box center [387, 324] width 610 height 22
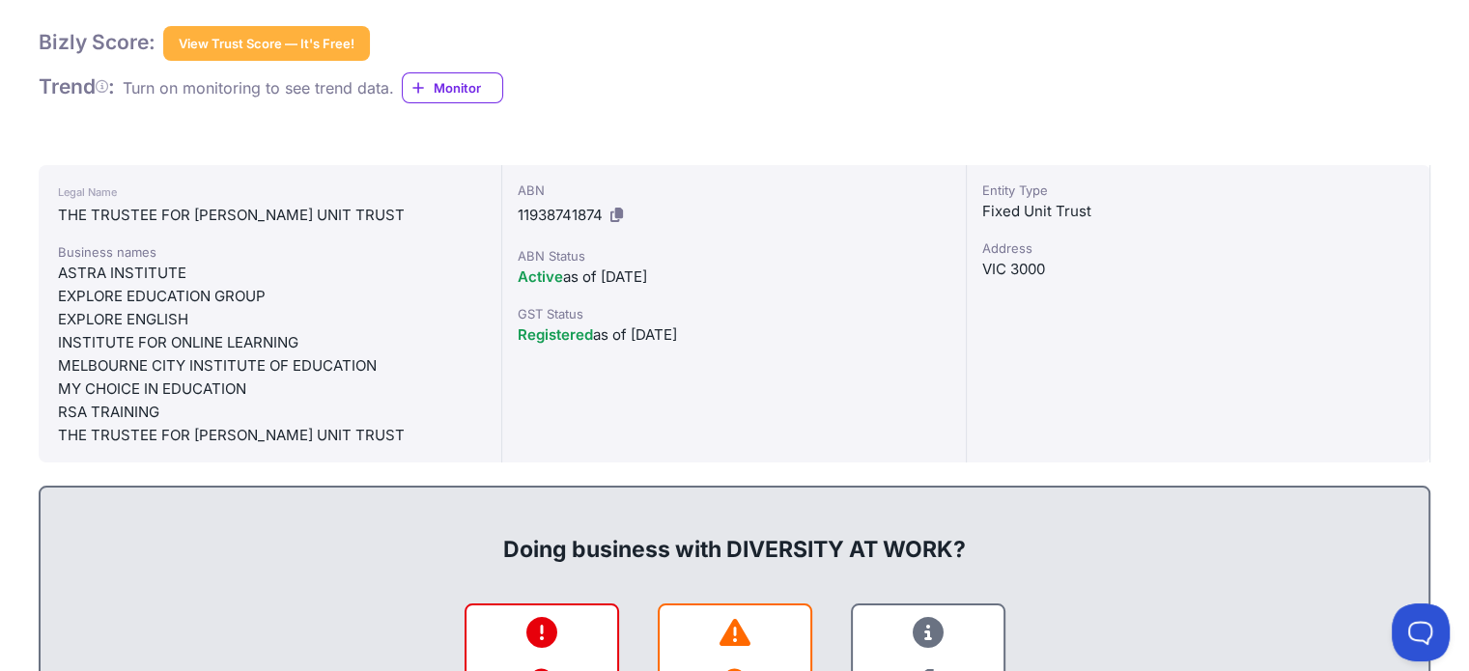
scroll to position [290, 0]
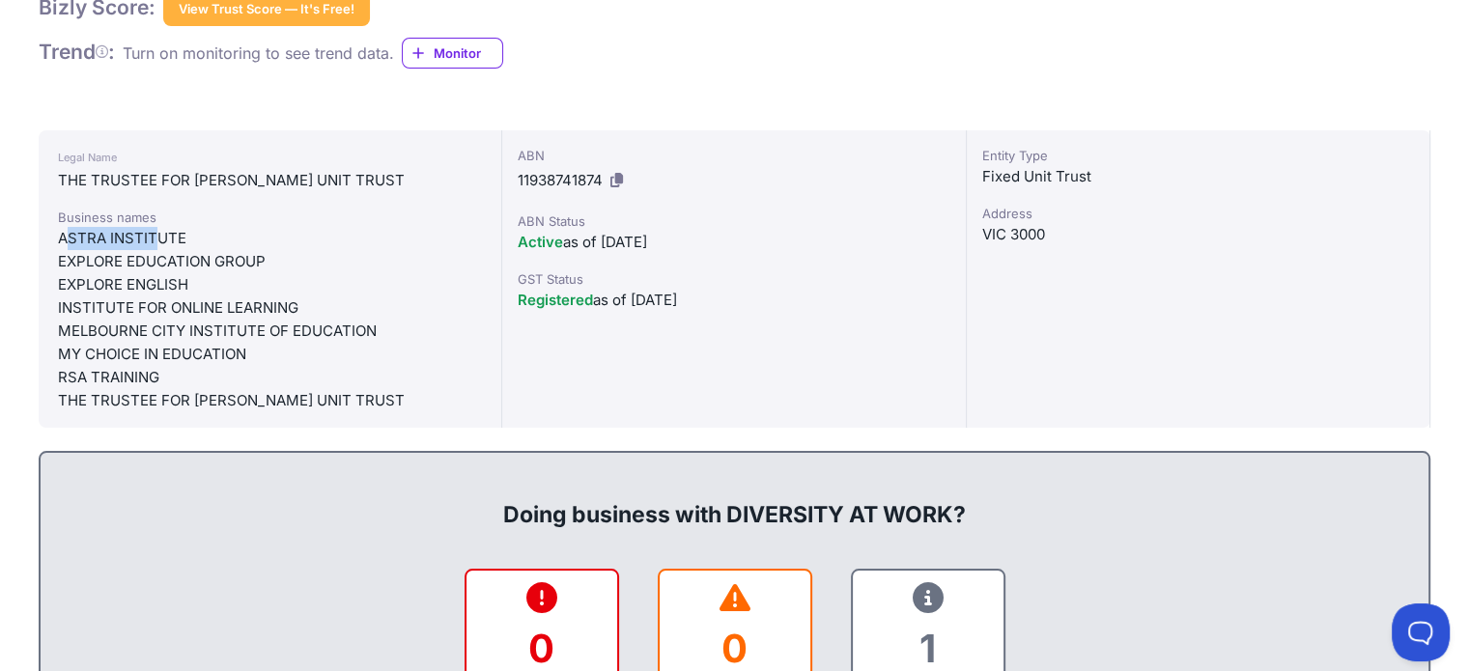
drag, startPoint x: 71, startPoint y: 234, endPoint x: 158, endPoint y: 234, distance: 86.9
click at [158, 234] on div "ASTRA INSTITUTE" at bounding box center [270, 238] width 424 height 23
drag, startPoint x: 89, startPoint y: 265, endPoint x: 179, endPoint y: 259, distance: 90.0
click at [179, 259] on div "EXPLORE EDUCATION GROUP" at bounding box center [270, 261] width 424 height 23
drag, startPoint x: 112, startPoint y: 277, endPoint x: 164, endPoint y: 299, distance: 56.7
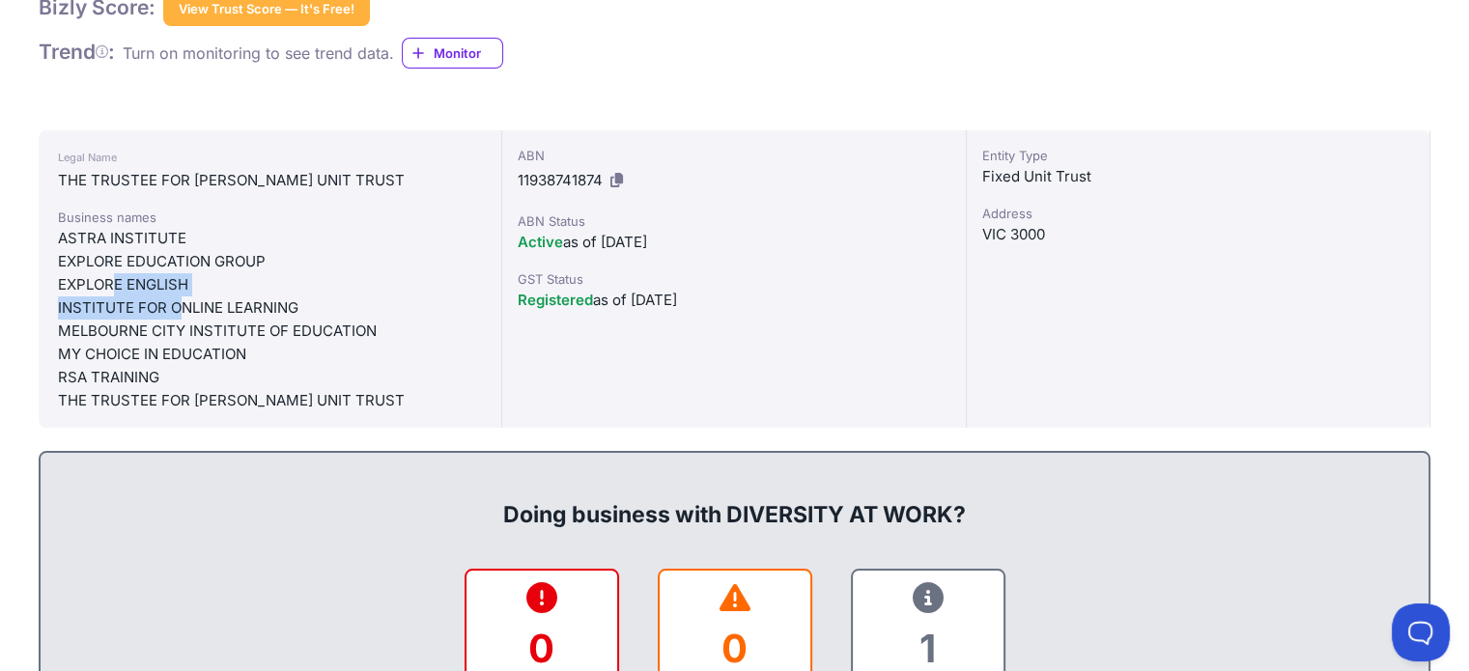
click at [185, 299] on div "Business names ASTRA INSTITUTE EXPLORE EDUCATION GROUP EXPLORE ENGLISH INSTITUT…" at bounding box center [270, 310] width 424 height 205
click at [76, 331] on div "MELBOURNE CITY INSTITUTE OF EDUCATION" at bounding box center [270, 331] width 424 height 23
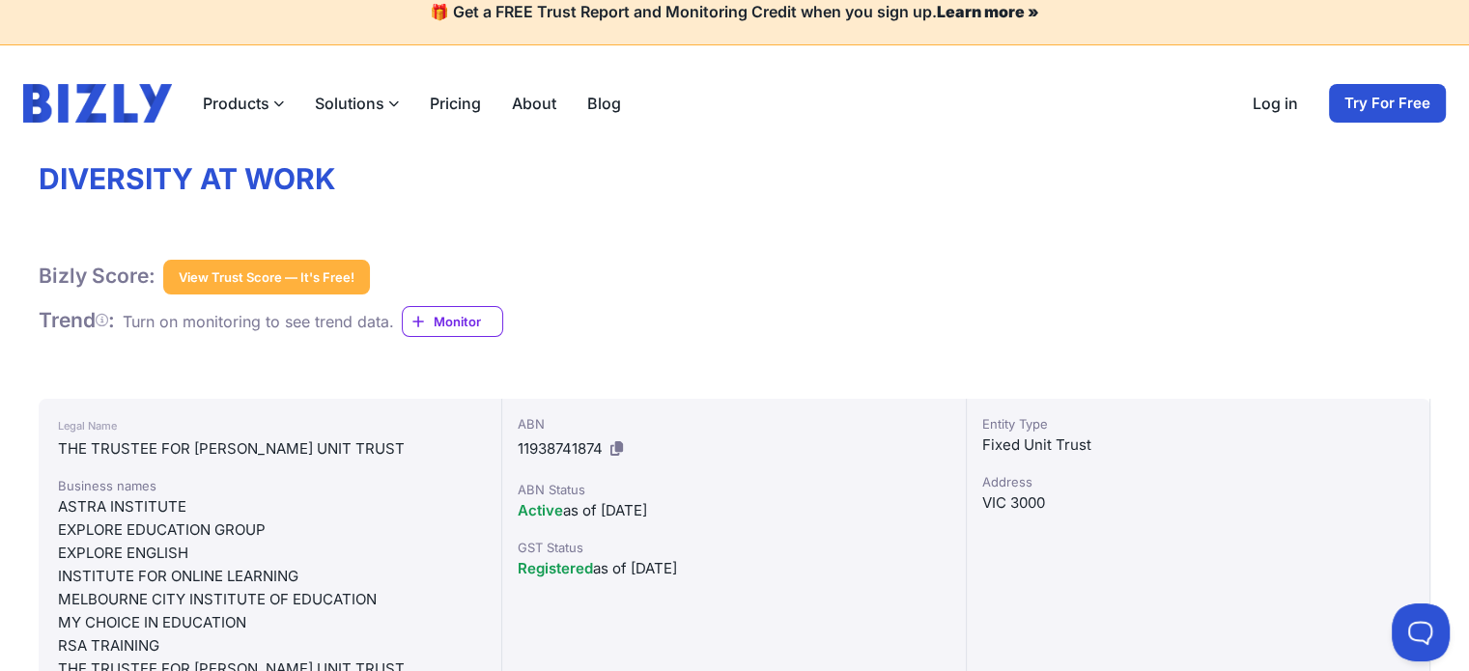
scroll to position [0, 0]
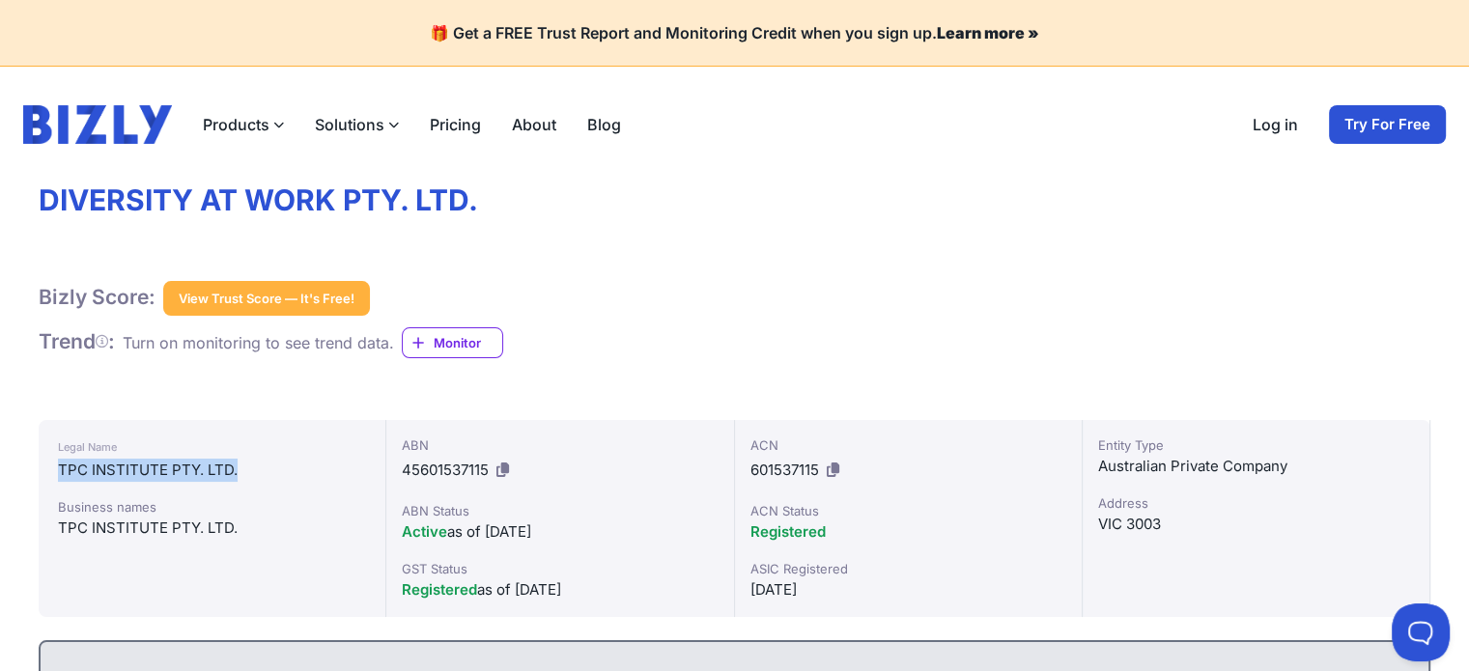
drag, startPoint x: 56, startPoint y: 467, endPoint x: 168, endPoint y: 505, distance: 118.5
click at [259, 474] on div "Legal Name TPC INSTITUTE PTY. LTD. Business names TPC INSTITUTE PTY. LTD." at bounding box center [213, 518] width 348 height 197
drag, startPoint x: 155, startPoint y: 531, endPoint x: 216, endPoint y: 531, distance: 61.8
click at [216, 531] on div "TPC INSTITUTE PTY. LTD." at bounding box center [212, 528] width 308 height 23
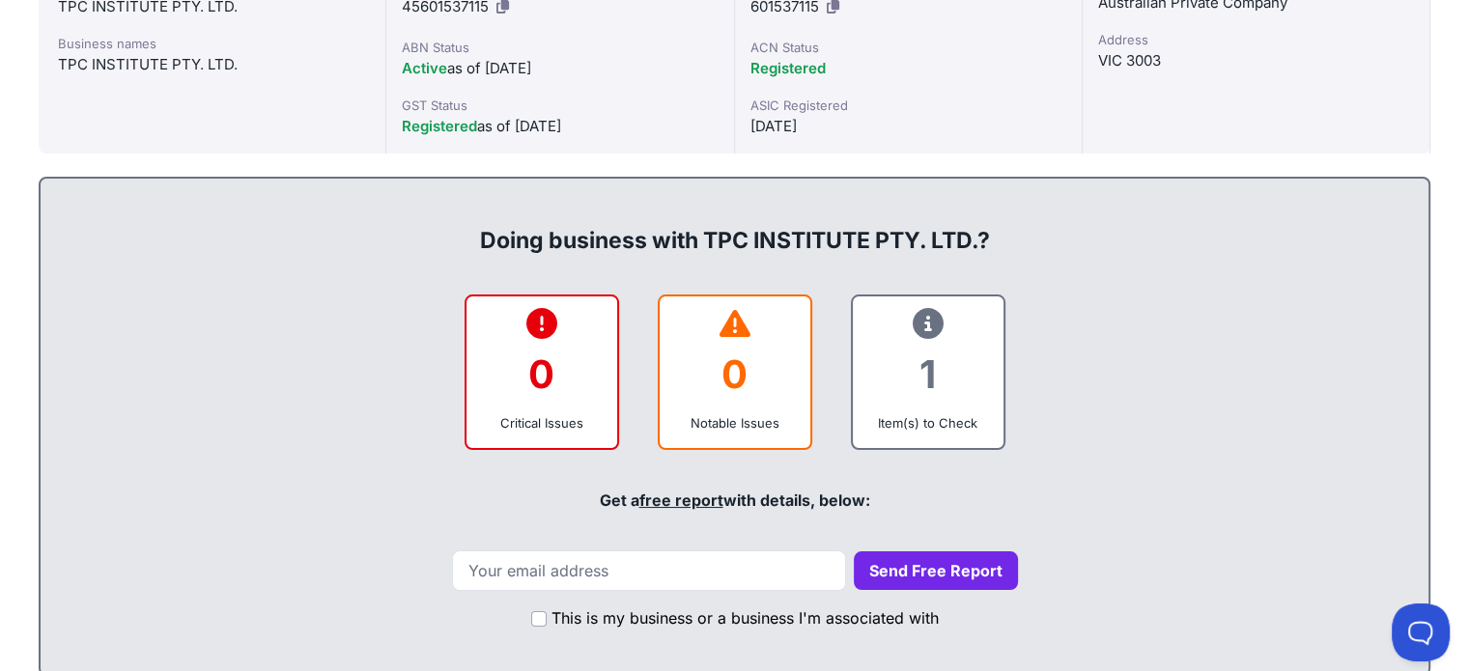
scroll to position [386, 0]
